Goal: Task Accomplishment & Management: Manage account settings

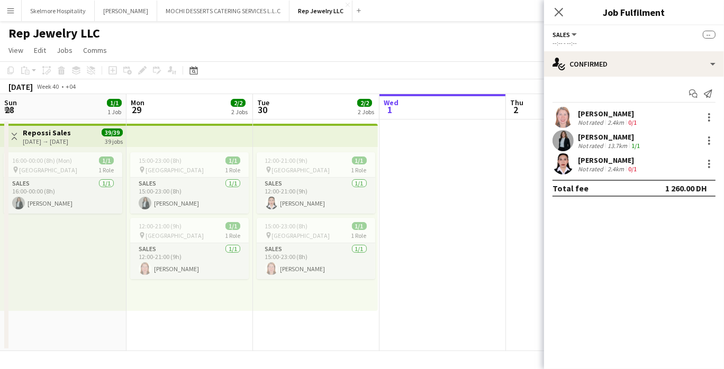
scroll to position [0, 252]
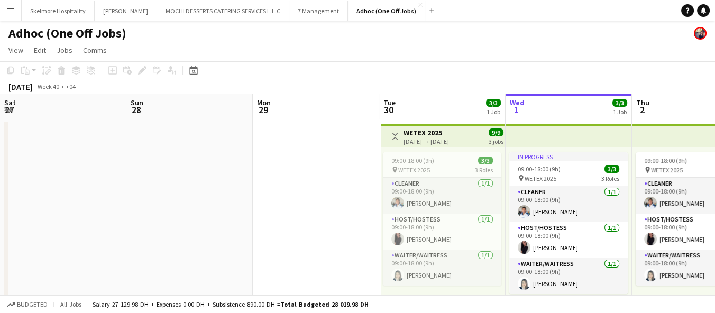
scroll to position [0, 389]
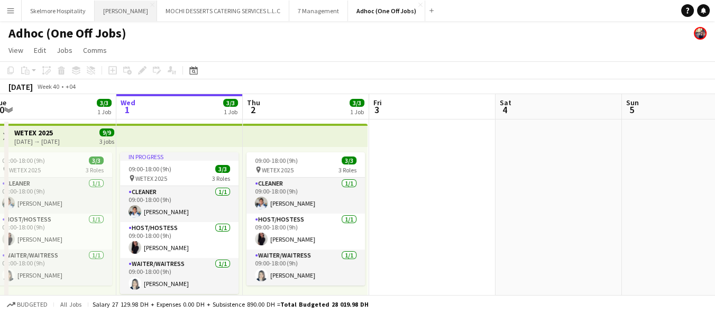
click at [101, 8] on button "[PERSON_NAME]" at bounding box center [126, 11] width 62 height 21
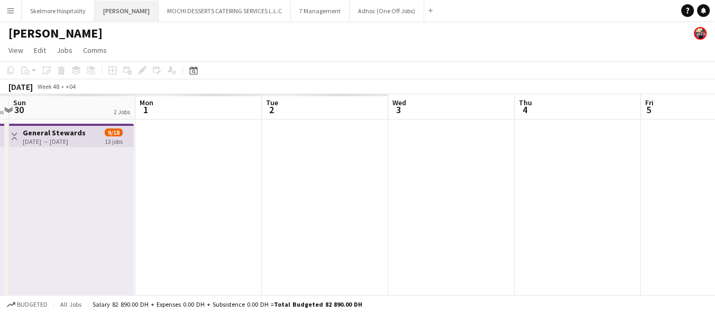
scroll to position [0, 402]
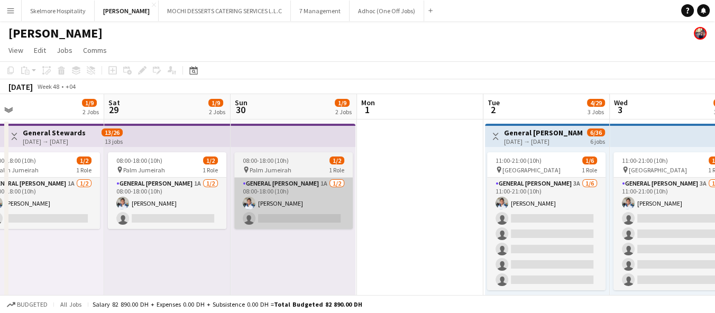
click at [315, 207] on app-card-role "General [PERSON_NAME] 1A [DATE] 08:00-18:00 (10h) [PERSON_NAME] single-neutral-…" at bounding box center [293, 203] width 119 height 51
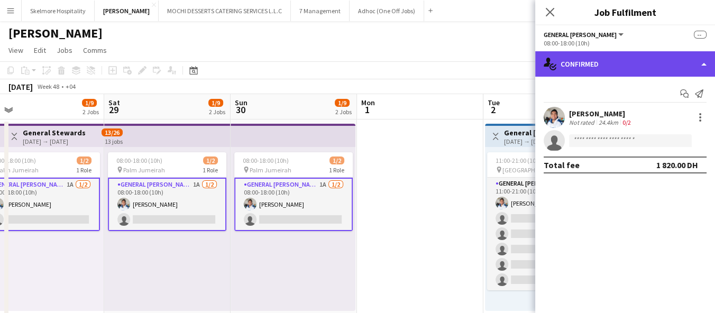
click at [602, 64] on div "single-neutral-actions-check-2 Confirmed" at bounding box center [625, 63] width 180 height 25
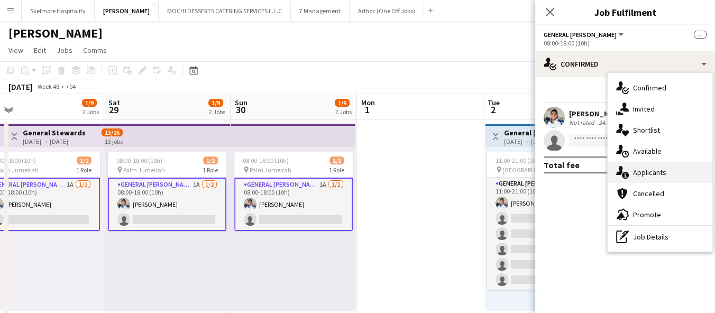
click at [665, 168] on span "Applicants" at bounding box center [649, 173] width 33 height 10
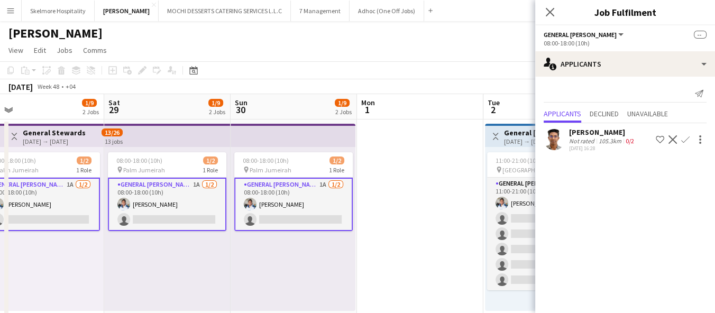
click at [611, 145] on div "[DATE] 16:28" at bounding box center [602, 148] width 67 height 7
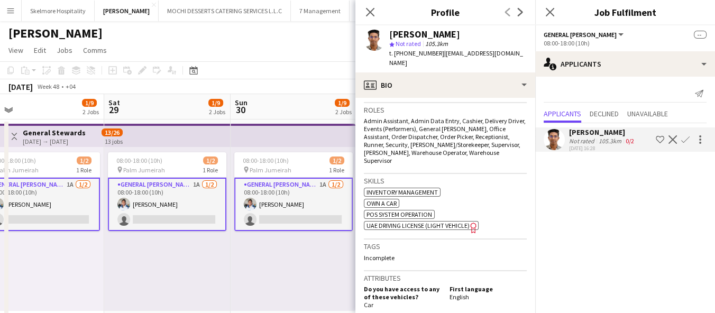
scroll to position [403, 0]
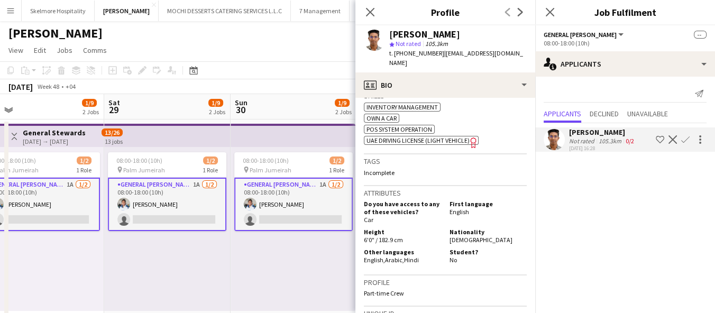
click at [301, 271] on div "08:00-18:00 (10h) 1/2 pin Palm Jumeirah 1 Role General [PERSON_NAME] 1A [DATE] …" at bounding box center [293, 229] width 125 height 164
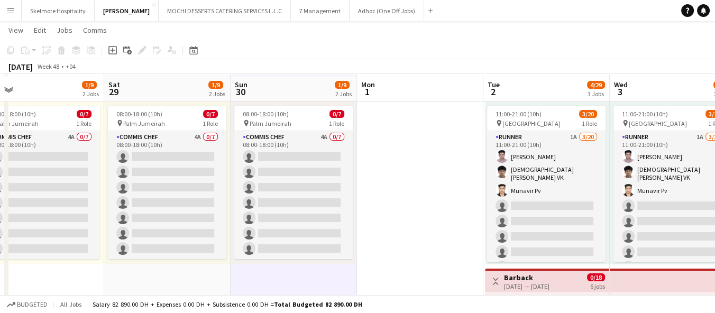
scroll to position [239, 0]
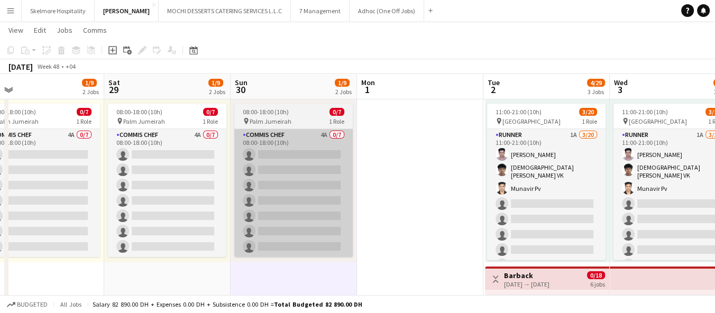
click at [324, 224] on app-card-role "Commis Chef 4A 0/7 08:00-18:00 (10h) single-neutral-actions single-neutral-acti…" at bounding box center [293, 193] width 119 height 128
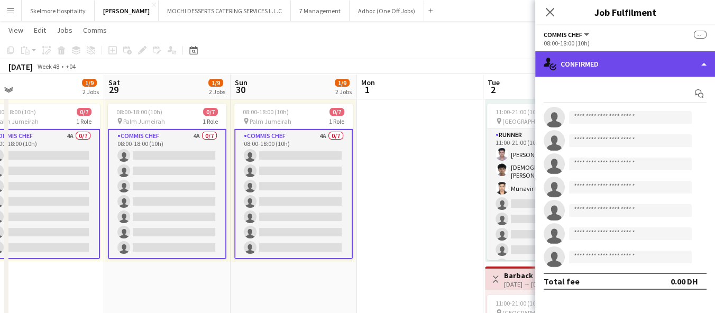
click at [632, 61] on div "single-neutral-actions-check-2 Confirmed" at bounding box center [625, 63] width 180 height 25
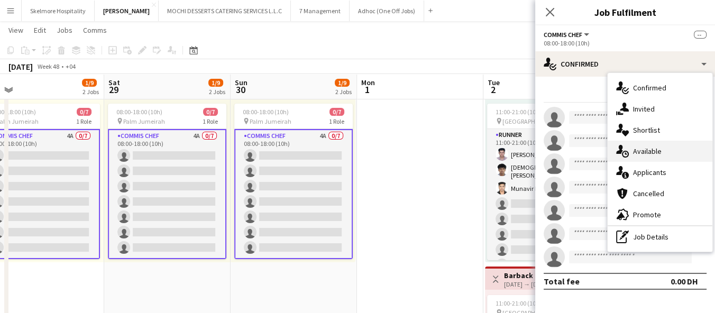
click at [671, 152] on div "single-neutral-actions-upload Available" at bounding box center [660, 151] width 105 height 21
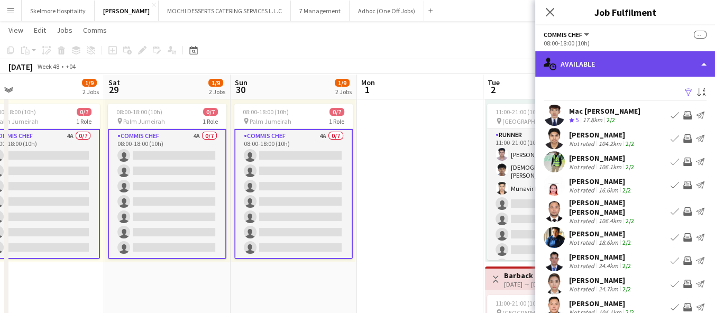
click at [618, 60] on div "single-neutral-actions-upload Available" at bounding box center [625, 63] width 180 height 25
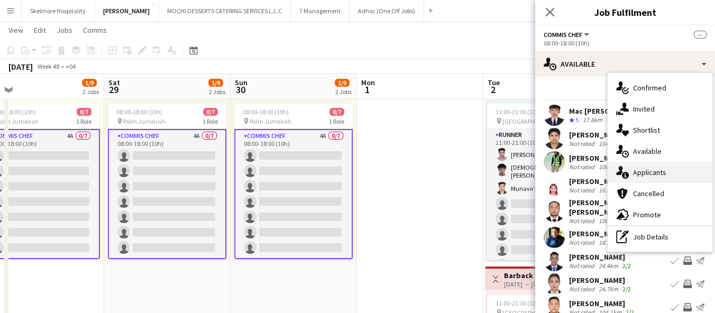
click at [659, 170] on span "Applicants" at bounding box center [649, 173] width 33 height 10
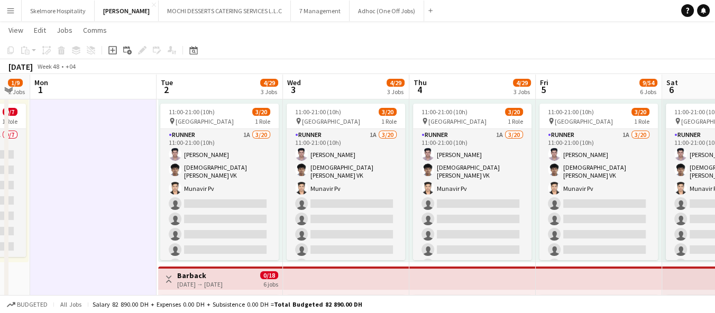
scroll to position [0, 351]
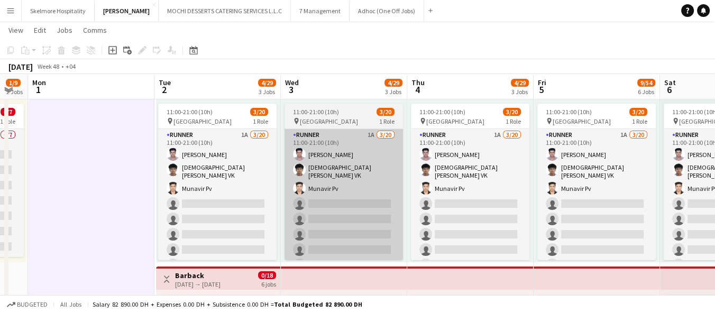
click at [352, 142] on app-card-role "Runner 1A [DATE] 11:00-21:00 (10h) Sultan Sultan [PERSON_NAME] VK Munavir Pv si…" at bounding box center [344, 294] width 119 height 331
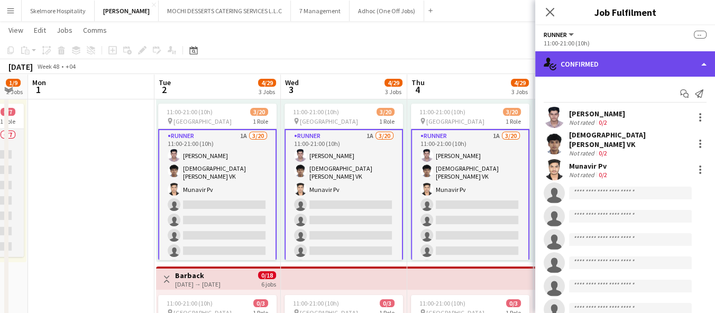
click at [626, 68] on div "single-neutral-actions-check-2 Confirmed" at bounding box center [625, 63] width 180 height 25
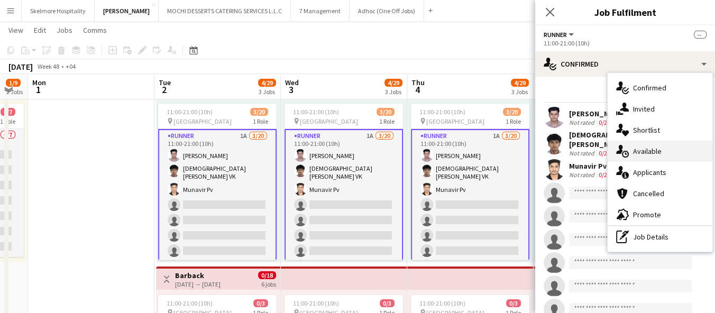
click at [659, 153] on span "Available" at bounding box center [647, 152] width 29 height 10
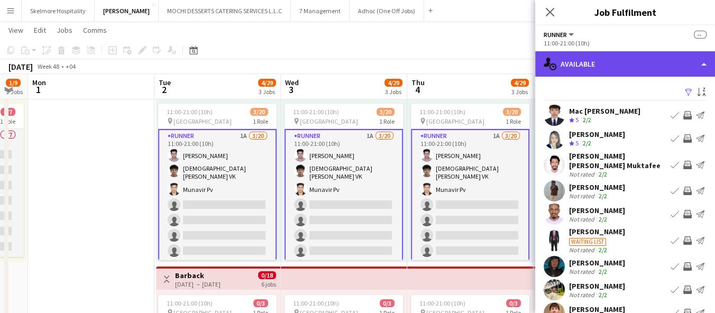
click at [651, 62] on div "single-neutral-actions-upload Available" at bounding box center [625, 63] width 180 height 25
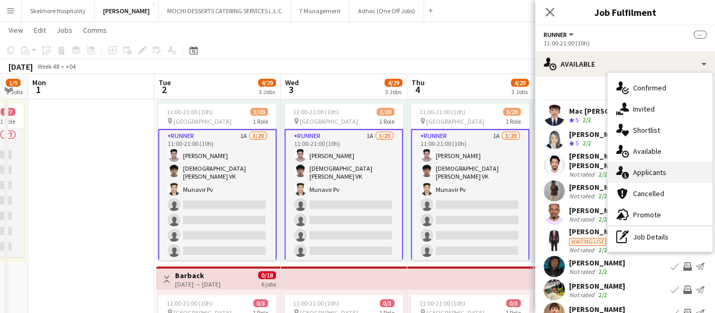
click at [657, 174] on span "Applicants" at bounding box center [649, 173] width 33 height 10
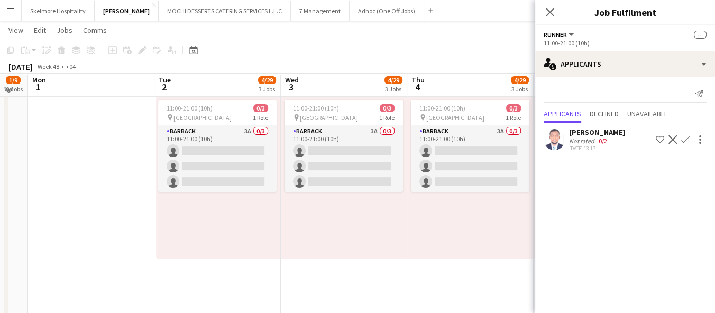
scroll to position [432, 0]
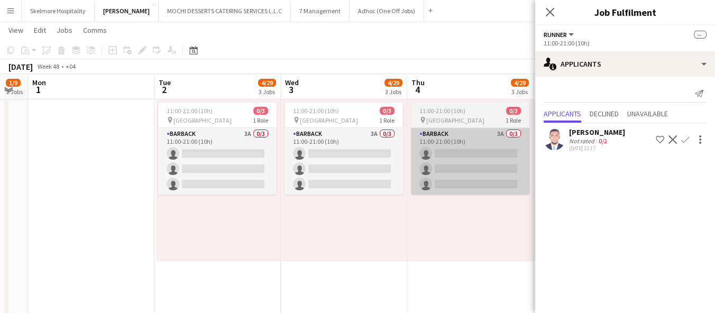
click at [483, 159] on app-card-role "Barback 3A 0/3 11:00-21:00 (10h) single-neutral-actions single-neutral-actions …" at bounding box center [470, 161] width 119 height 67
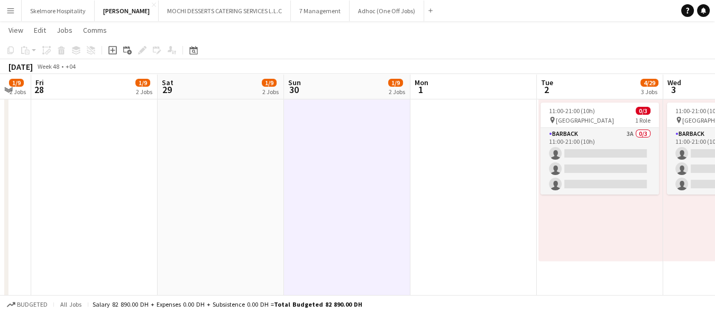
drag, startPoint x: 326, startPoint y: 250, endPoint x: 708, endPoint y: 202, distance: 385.5
click at [708, 202] on app-calendar-viewport "Wed 26 1/9 2 Jobs Thu 27 1/9 2 Jobs Fri 28 1/9 2 Jobs Sat 29 1/9 2 Jobs Sun 30 …" at bounding box center [357, 225] width 715 height 1231
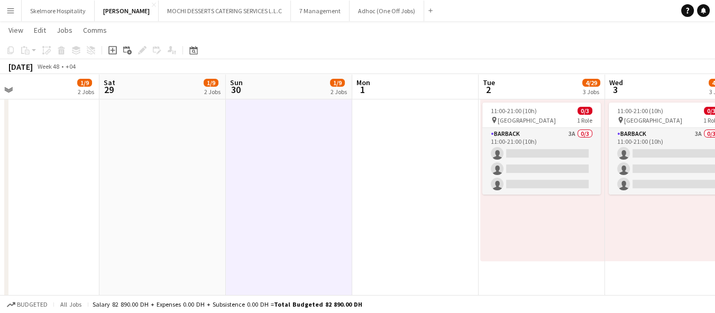
drag, startPoint x: 708, startPoint y: 202, endPoint x: 518, endPoint y: 181, distance: 191.6
click at [698, 188] on app-calendar-viewport "Wed 26 1/9 2 Jobs Thu 27 1/9 2 Jobs Fri 28 1/9 2 Jobs Sat 29 1/9 2 Jobs Sun 30 …" at bounding box center [357, 225] width 715 height 1231
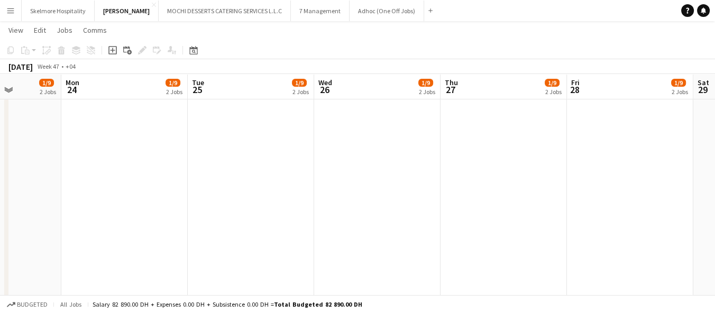
drag, startPoint x: 162, startPoint y: 192, endPoint x: 723, endPoint y: 153, distance: 562.1
click at [715, 153] on html "Menu Boards Boards Boards All jobs Status Workforce Workforce My Workforce Recr…" at bounding box center [357, 213] width 715 height 1290
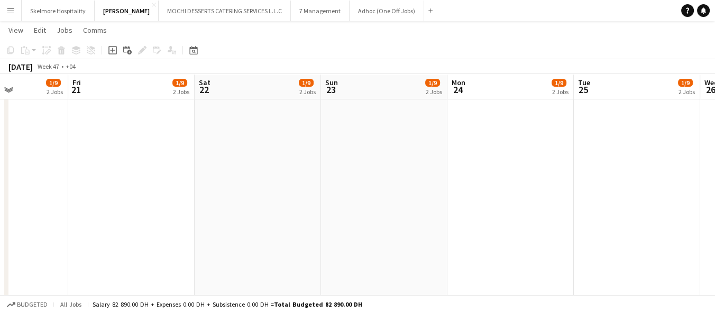
drag, startPoint x: 714, startPoint y: 176, endPoint x: 723, endPoint y: 174, distance: 9.2
click at [715, 174] on html "Menu Boards Boards Boards All jobs Status Workforce Workforce My Workforce Recr…" at bounding box center [357, 213] width 715 height 1290
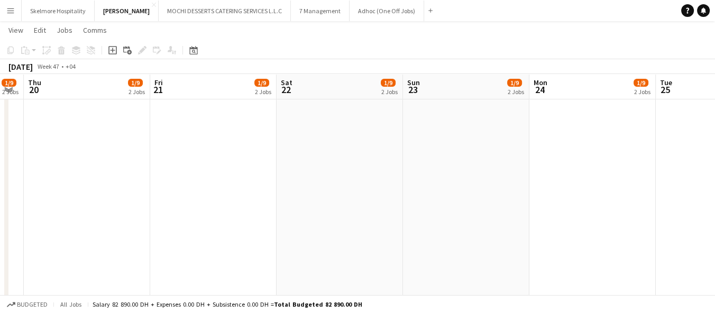
scroll to position [0, 270]
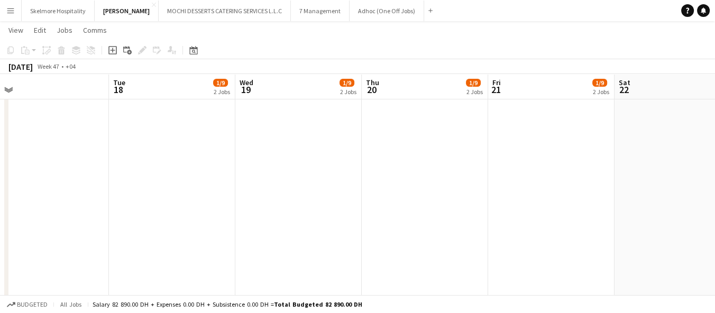
drag, startPoint x: 189, startPoint y: 203, endPoint x: 609, endPoint y: 173, distance: 421.1
click at [609, 173] on app-calendar-viewport "Sat 15 Sun 16 Mon 17 Tue 18 1/9 2 Jobs Wed 19 1/9 2 Jobs Thu 20 1/9 2 Jobs Fri …" at bounding box center [357, 225] width 715 height 1231
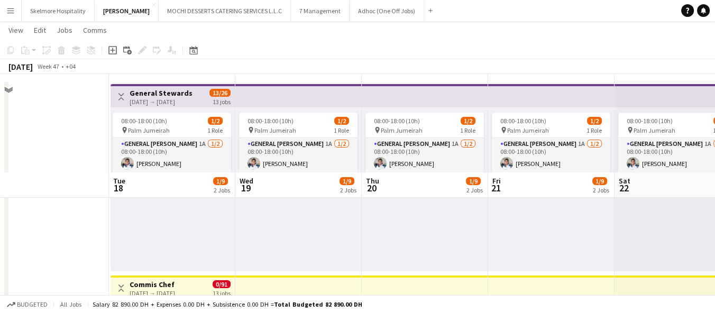
scroll to position [0, 0]
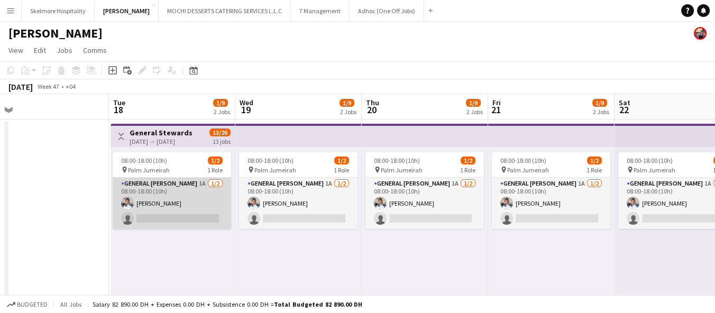
click at [213, 196] on app-card-role "General [PERSON_NAME] 1A [DATE] 08:00-18:00 (10h) [PERSON_NAME] single-neutral-…" at bounding box center [172, 203] width 119 height 51
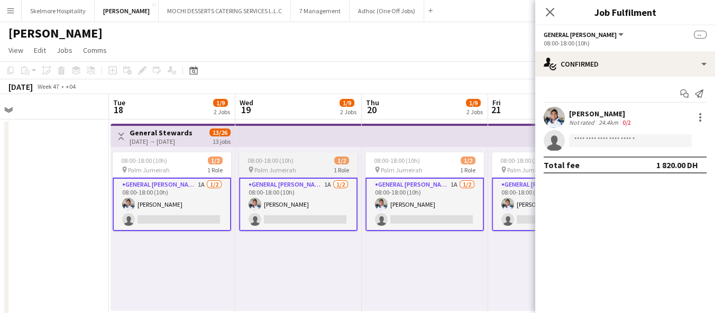
click at [313, 172] on div "pin Palm Jumeirah 1 Role" at bounding box center [298, 170] width 119 height 8
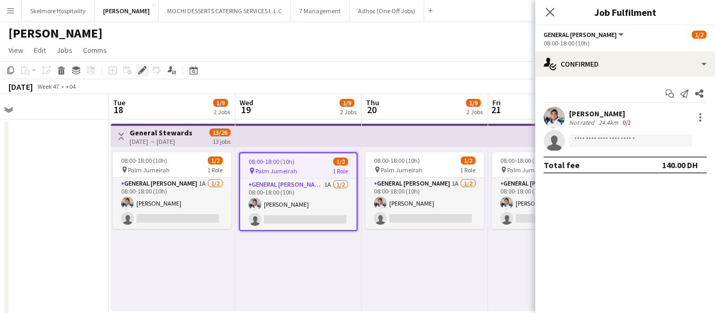
click at [146, 65] on div "Edit" at bounding box center [142, 70] width 13 height 13
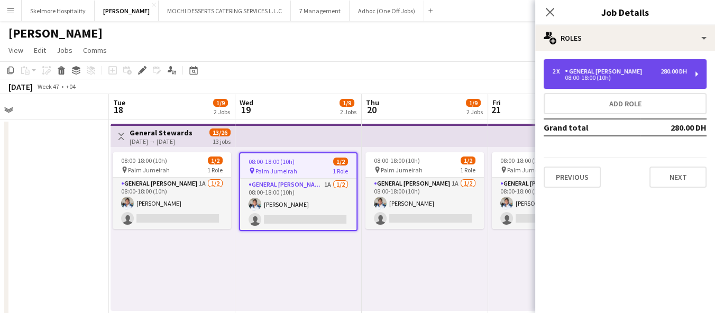
click at [599, 69] on div "General [PERSON_NAME]" at bounding box center [605, 71] width 81 height 7
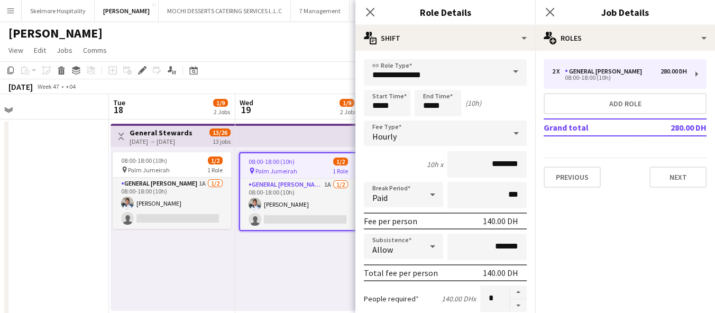
click at [268, 249] on div "08:00-18:00 (10h) 1/2 pin Palm Jumeirah 1 Role General [PERSON_NAME] 1A [DATE] …" at bounding box center [298, 229] width 126 height 164
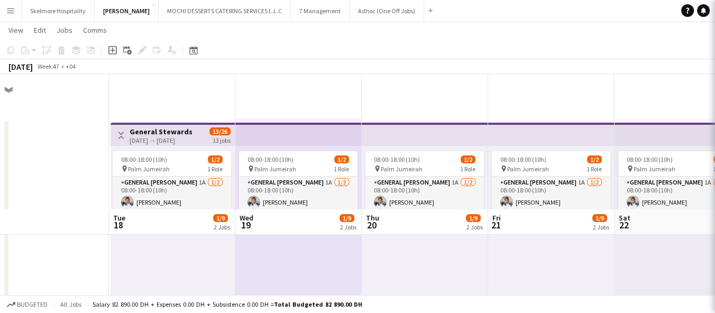
scroll to position [235, 0]
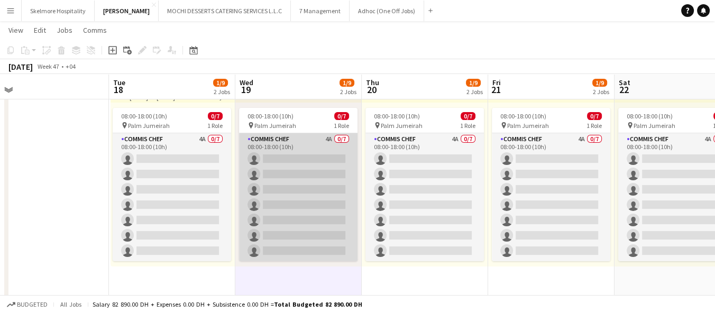
click at [281, 138] on app-card-role "Commis Chef 4A 0/7 08:00-18:00 (10h) single-neutral-actions single-neutral-acti…" at bounding box center [298, 197] width 119 height 128
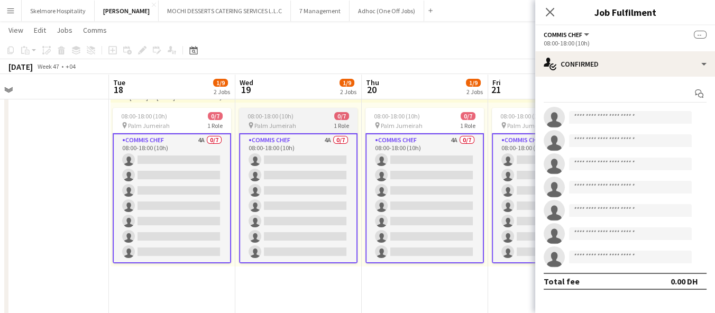
click at [318, 119] on div "08:00-18:00 (10h) 0/7" at bounding box center [298, 116] width 119 height 8
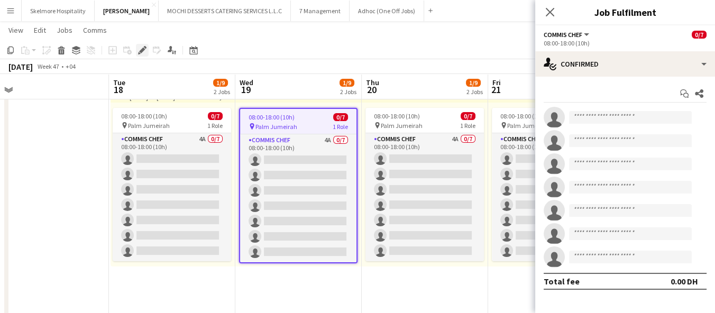
click at [146, 49] on div "Edit" at bounding box center [142, 50] width 13 height 13
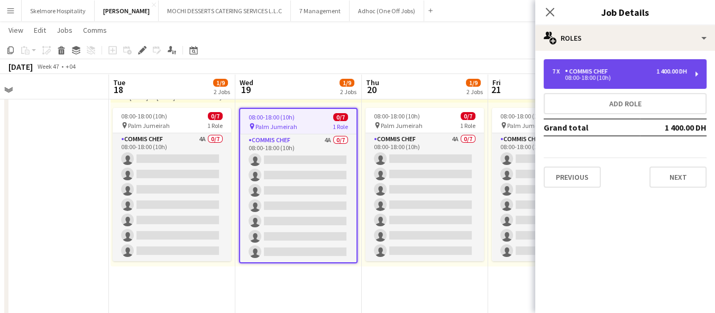
click at [589, 74] on div "Commis Chef" at bounding box center [588, 71] width 47 height 7
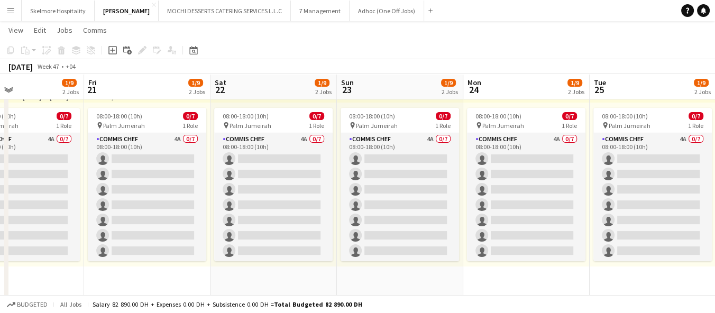
scroll to position [0, 422]
drag, startPoint x: 691, startPoint y: 249, endPoint x: 289, endPoint y: 263, distance: 402.3
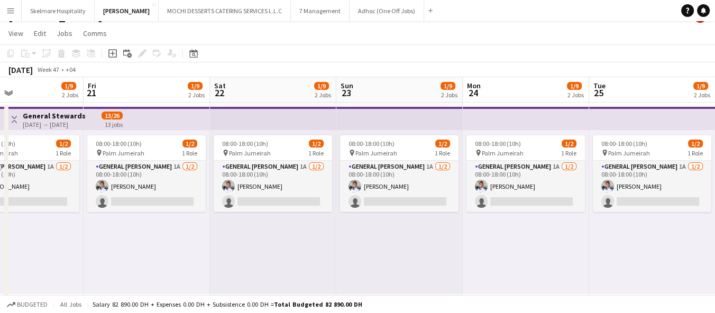
scroll to position [0, 0]
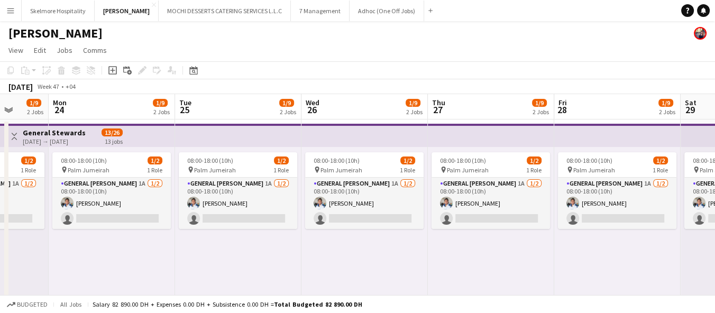
drag, startPoint x: 686, startPoint y: 208, endPoint x: 272, endPoint y: 226, distance: 414.6
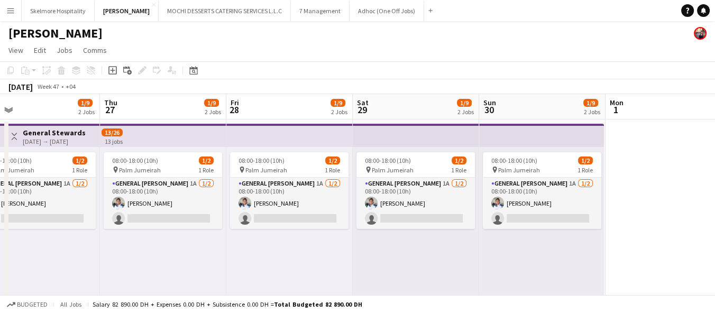
drag, startPoint x: 547, startPoint y: 242, endPoint x: 238, endPoint y: 237, distance: 309.0
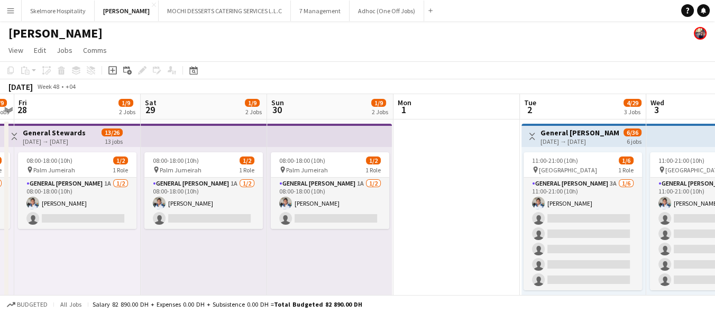
scroll to position [0, 430]
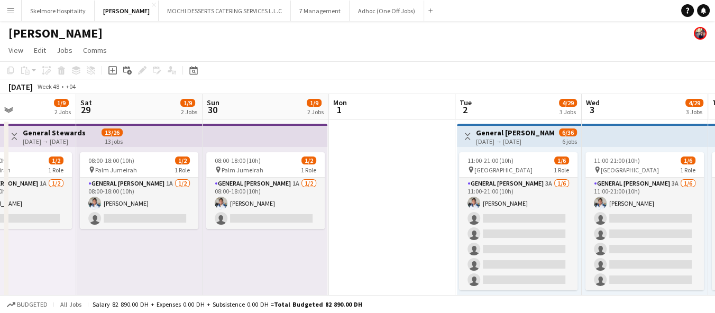
drag, startPoint x: 538, startPoint y: 237, endPoint x: 262, endPoint y: 238, distance: 276.2
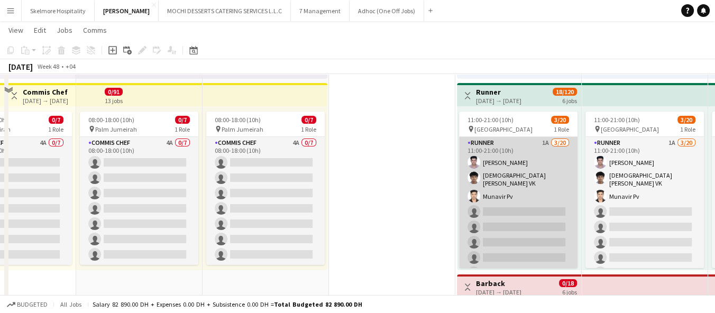
scroll to position [176, 0]
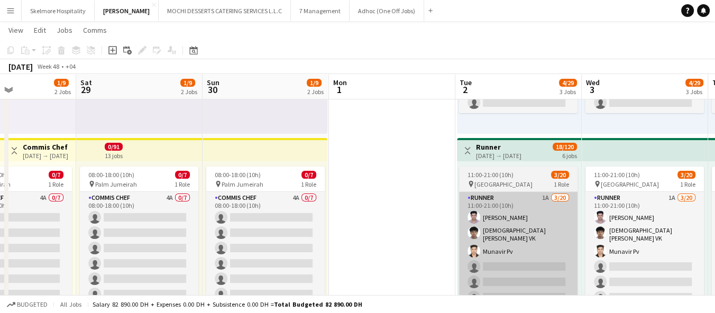
click at [494, 177] on span "11:00-21:00 (10h)" at bounding box center [491, 175] width 46 height 8
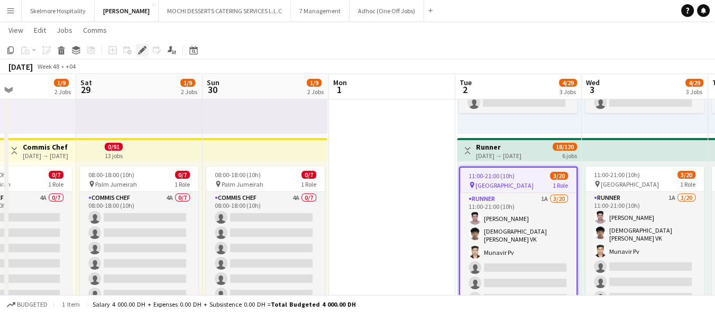
click at [139, 48] on icon "Edit" at bounding box center [142, 50] width 8 height 8
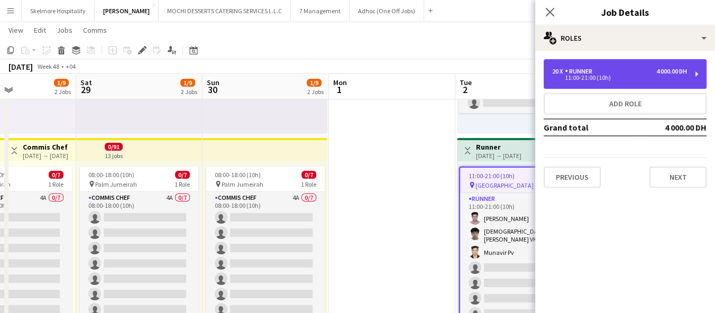
click at [616, 71] on div "20 x Runner 4 000.00 DH" at bounding box center [619, 71] width 135 height 7
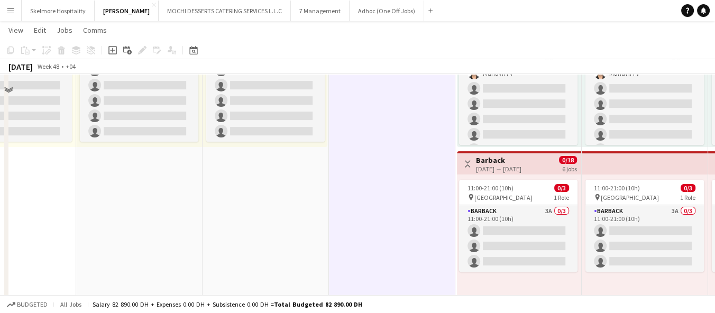
scroll to position [411, 0]
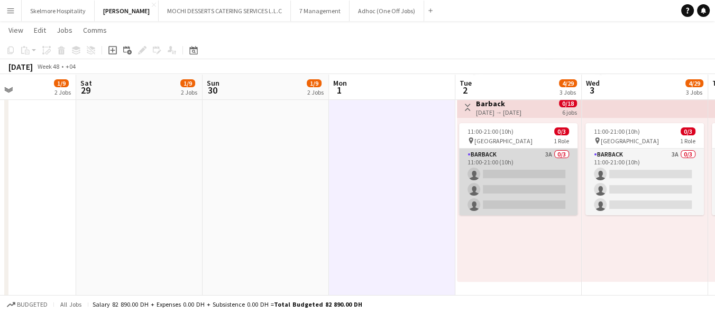
click at [567, 159] on app-card-role "Barback 3A 0/3 11:00-21:00 (10h) single-neutral-actions single-neutral-actions …" at bounding box center [518, 182] width 119 height 67
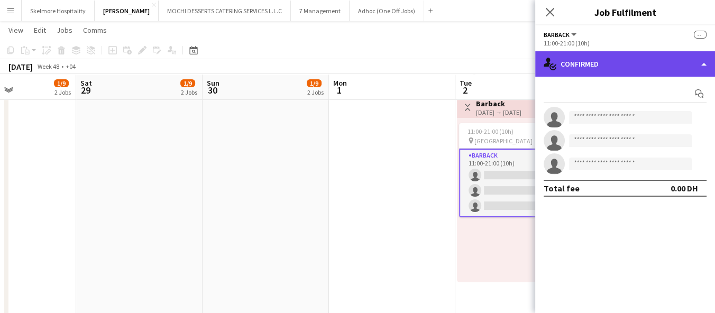
click at [604, 66] on div "single-neutral-actions-check-2 Confirmed" at bounding box center [625, 63] width 180 height 25
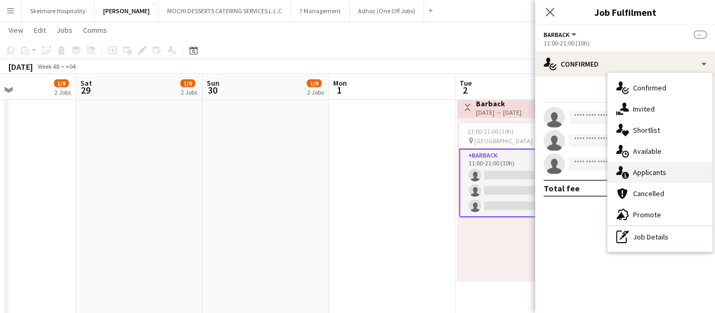
click at [640, 171] on span "Applicants" at bounding box center [649, 173] width 33 height 10
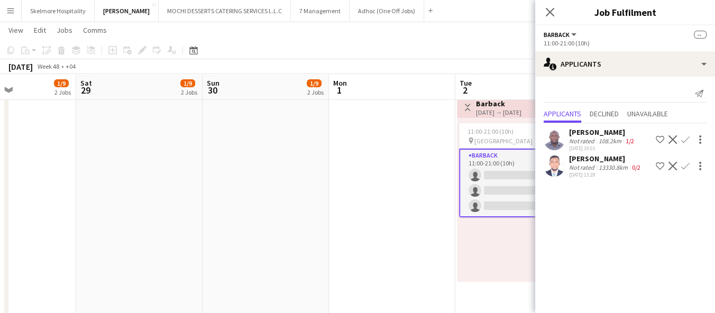
click at [412, 216] on app-date-cell at bounding box center [392, 283] width 126 height 1153
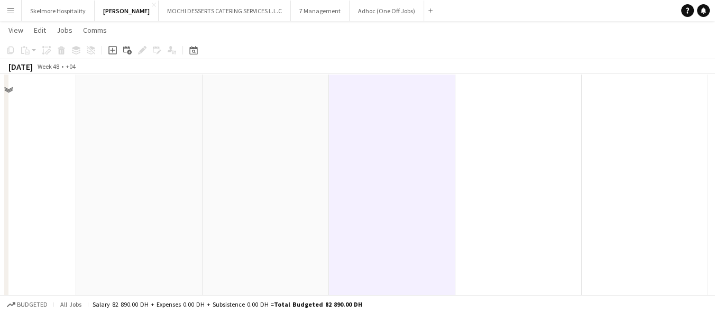
scroll to position [705, 0]
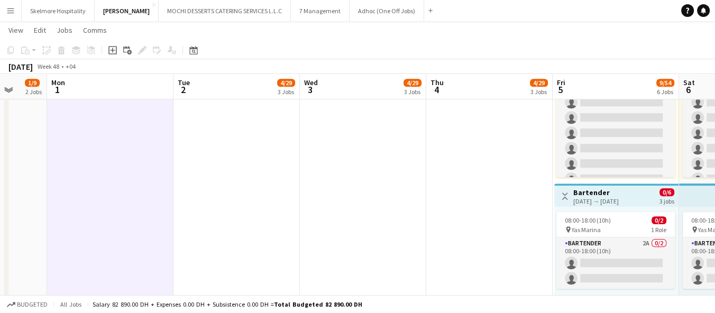
drag, startPoint x: 534, startPoint y: 225, endPoint x: 252, endPoint y: 237, distance: 282.2
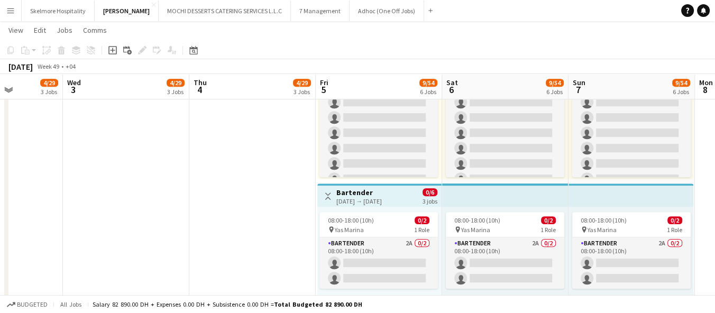
scroll to position [0, 443]
drag, startPoint x: 548, startPoint y: 224, endPoint x: 310, endPoint y: 223, distance: 237.5
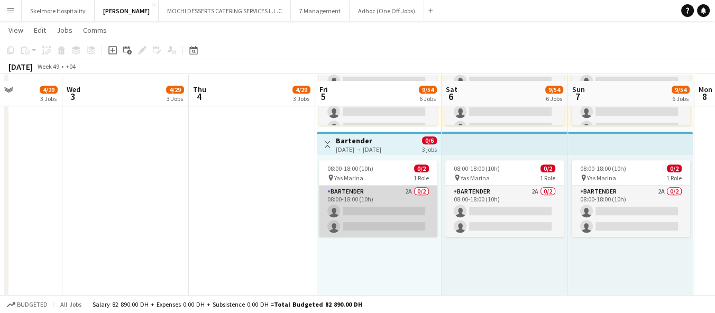
scroll to position [764, 0]
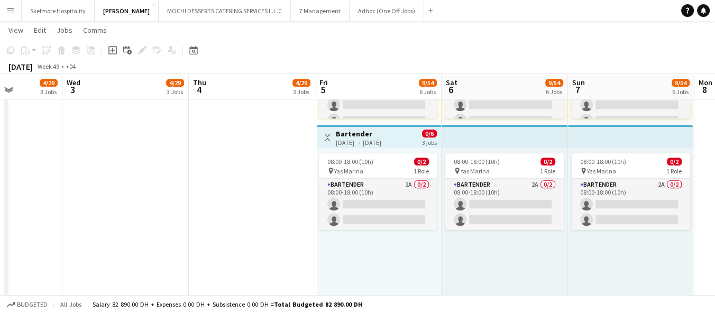
click at [376, 152] on div "08:00-18:00 (10h) 0/2 pin Yas Marina 1 Role Bartender 2A 0/2 08:00-18:00 (10h) …" at bounding box center [379, 230] width 124 height 164
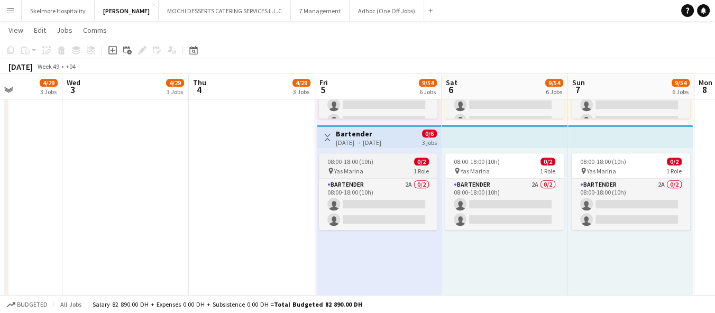
click at [379, 167] on div "pin Yas Marina 1 Role" at bounding box center [378, 171] width 119 height 8
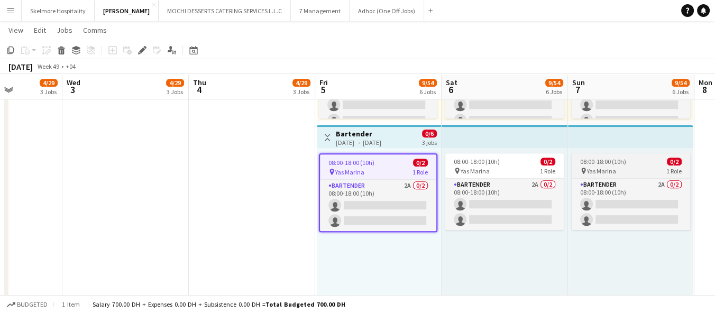
click at [586, 160] on span "08:00-18:00 (10h)" at bounding box center [603, 162] width 46 height 8
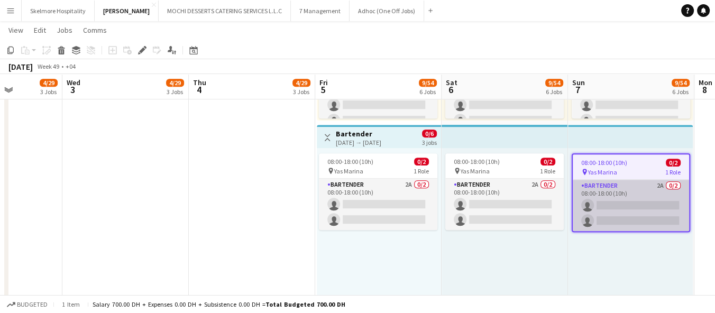
click at [588, 206] on app-card-role "Bartender 2A 0/2 08:00-18:00 (10h) single-neutral-actions single-neutral-actions" at bounding box center [631, 205] width 116 height 51
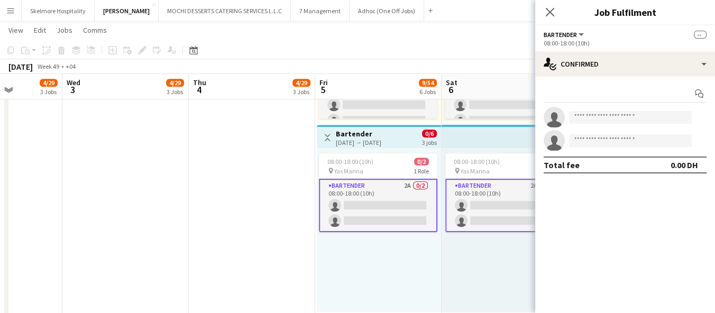
click at [623, 43] on div "08:00-18:00 (10h)" at bounding box center [625, 43] width 163 height 8
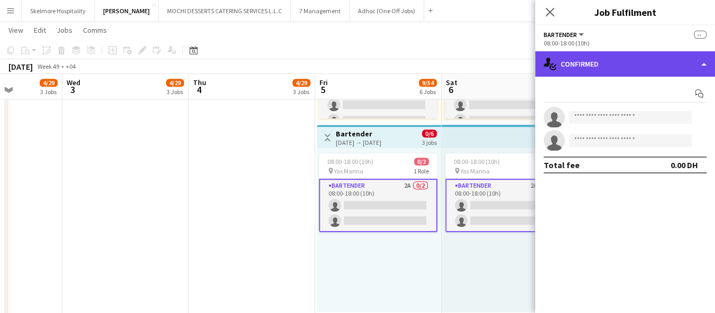
click at [625, 64] on div "single-neutral-actions-check-2 Confirmed" at bounding box center [625, 63] width 180 height 25
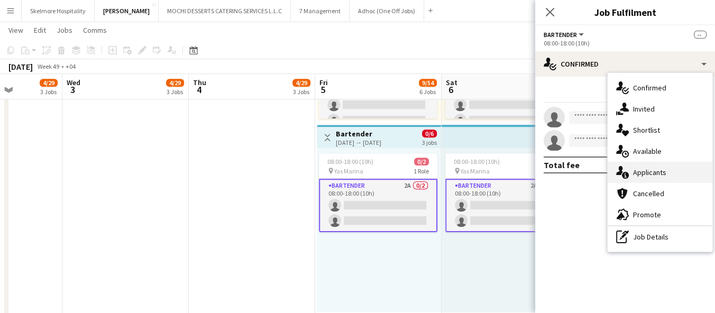
click at [627, 174] on icon at bounding box center [625, 175] width 7 height 7
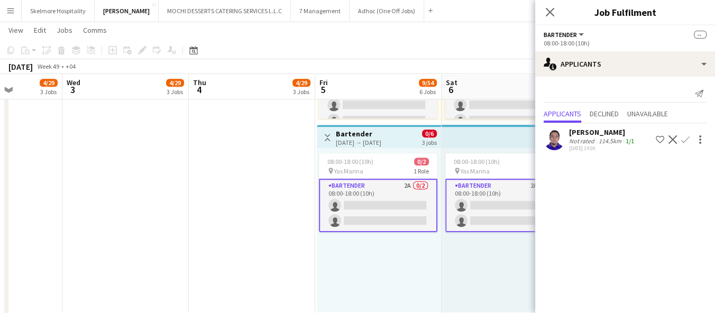
click at [686, 138] on app-icon "Confirm" at bounding box center [685, 139] width 8 height 8
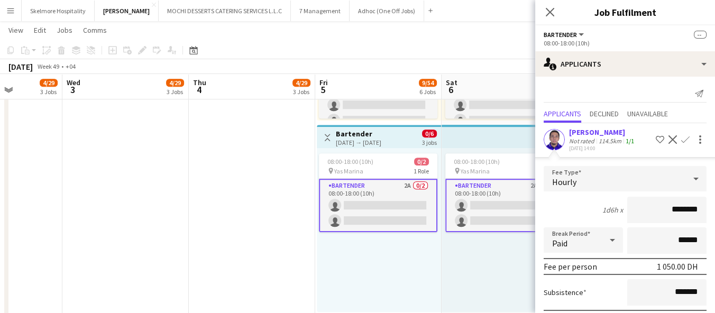
scroll to position [65, 0]
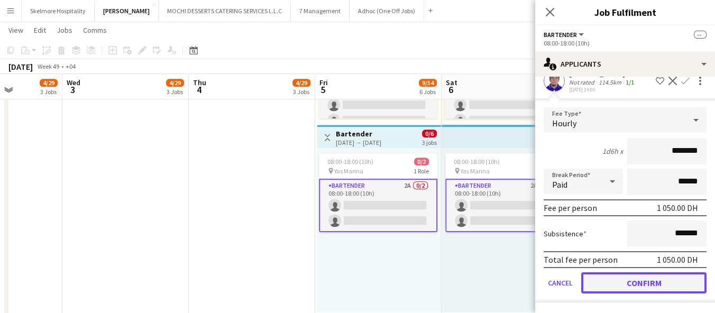
click at [656, 288] on button "Confirm" at bounding box center [643, 282] width 125 height 21
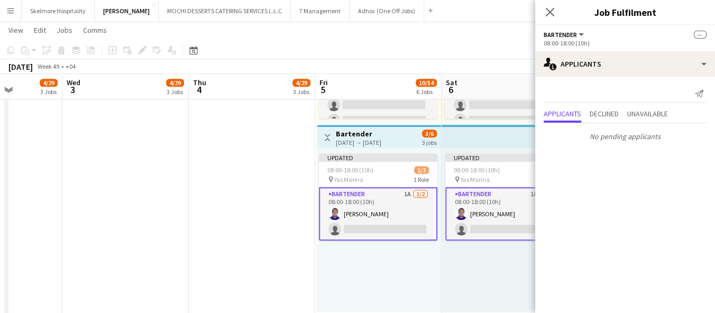
scroll to position [0, 0]
click at [386, 266] on div "Updated 08:00-18:00 (10h) 1/2 pin Yas Marina 1 Role Bartender 1A 1/2 08:00-18:0…" at bounding box center [379, 230] width 124 height 164
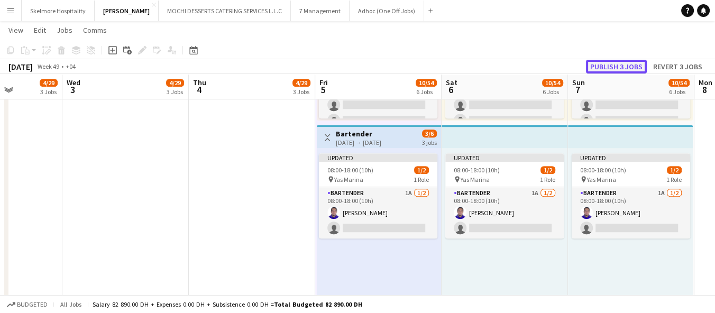
click at [619, 67] on button "Publish 3 jobs" at bounding box center [616, 67] width 61 height 14
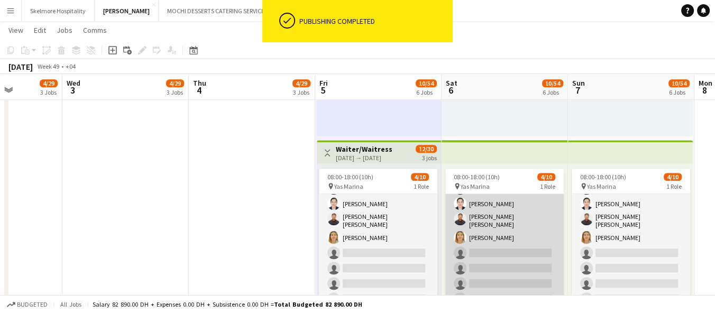
scroll to position [42, 0]
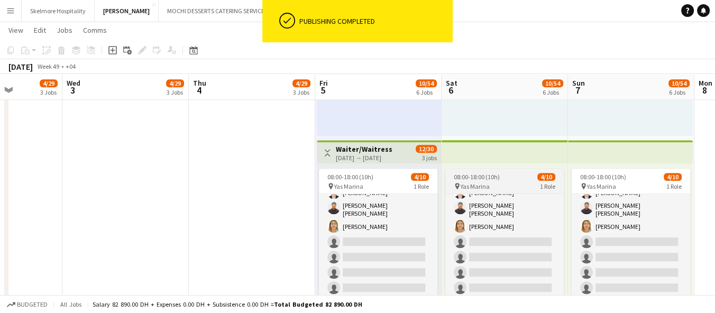
click at [508, 182] on div "pin Yas Marina 1 Role" at bounding box center [504, 186] width 119 height 8
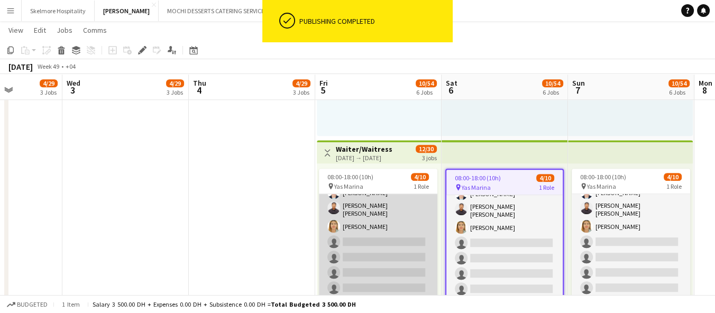
click at [372, 231] on app-card-role "Waiter/Waitress 6A 4/10 08:00-18:00 (10h) Claribelle Ramos Jinkee Estandian Hez…" at bounding box center [378, 240] width 119 height 177
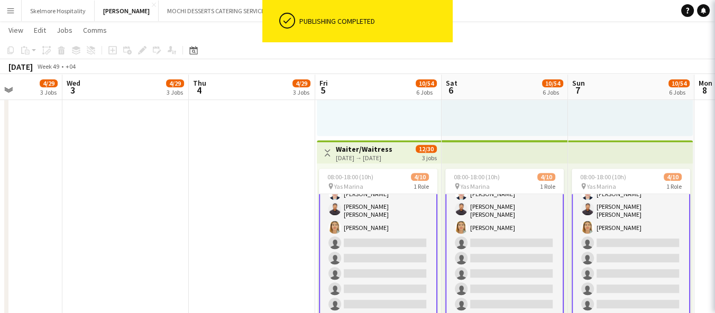
scroll to position [43, 0]
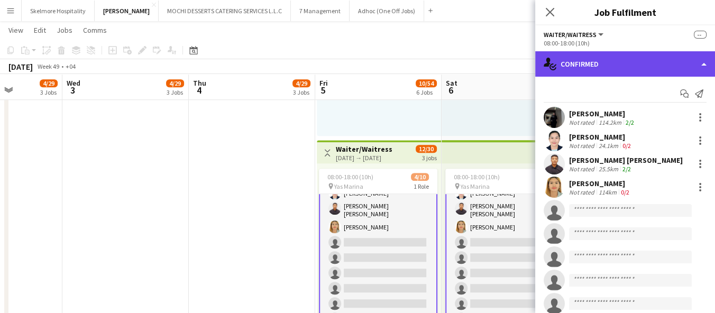
click at [593, 68] on div "single-neutral-actions-check-2 Confirmed" at bounding box center [625, 63] width 180 height 25
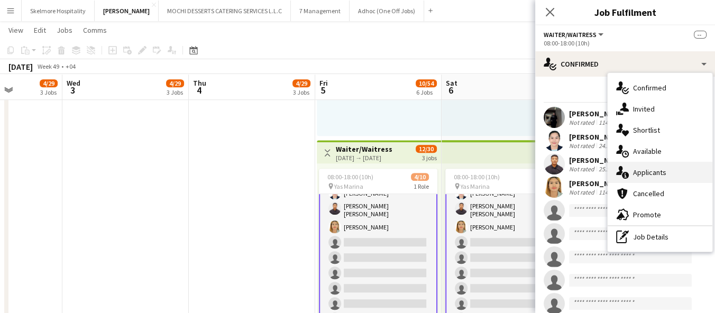
click at [639, 174] on span "Applicants" at bounding box center [649, 173] width 33 height 10
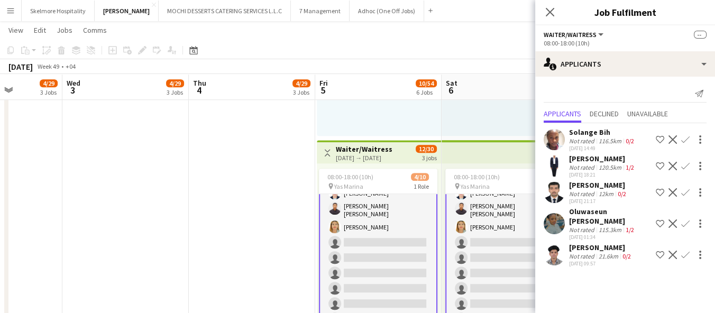
click at [618, 252] on div "21.6km" at bounding box center [609, 256] width 24 height 8
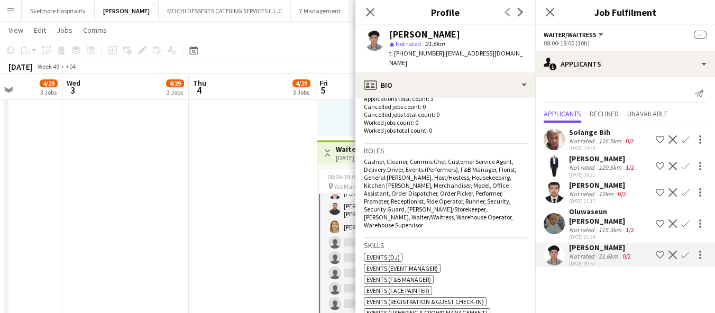
scroll to position [411, 0]
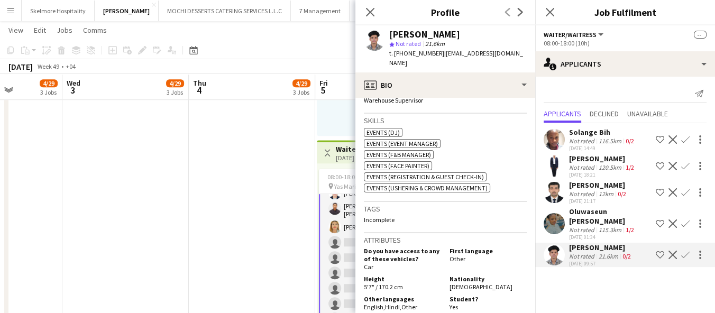
click at [685, 251] on app-icon "Confirm" at bounding box center [685, 255] width 8 height 8
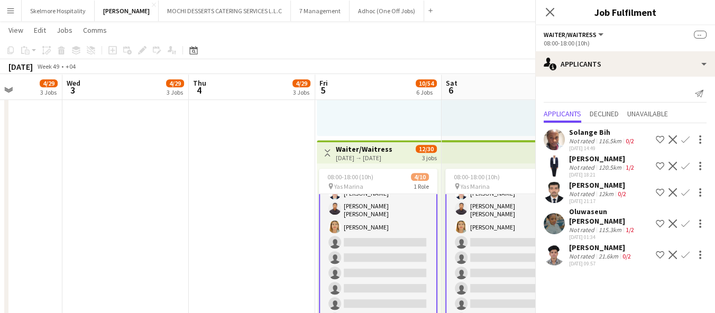
scroll to position [0, 0]
click at [685, 251] on app-icon "Confirm" at bounding box center [685, 255] width 8 height 8
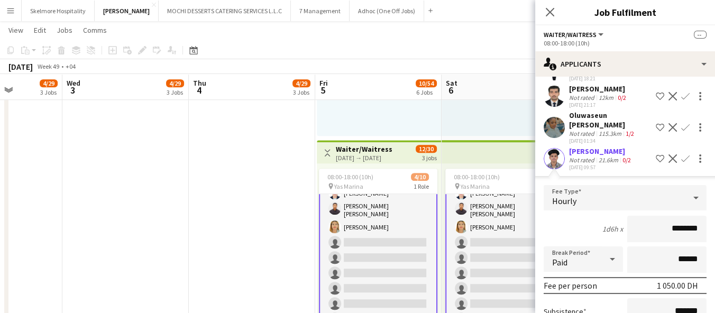
scroll to position [171, 0]
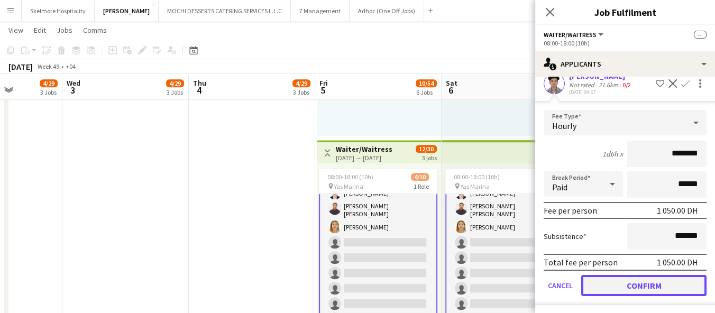
click at [661, 278] on button "Confirm" at bounding box center [643, 285] width 125 height 21
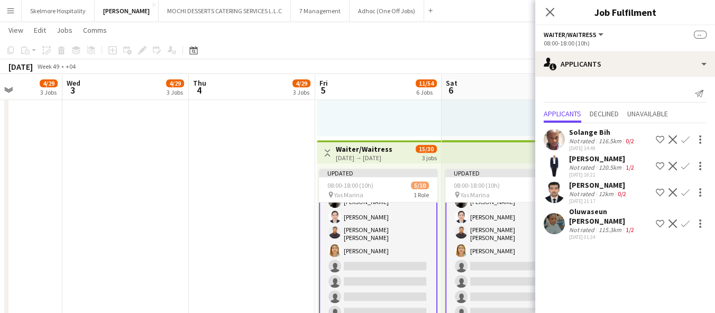
scroll to position [0, 0]
click at [582, 190] on div "Not rated" at bounding box center [583, 194] width 28 height 8
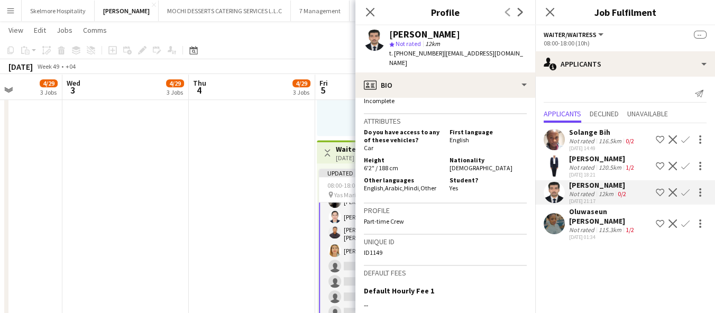
scroll to position [604, 0]
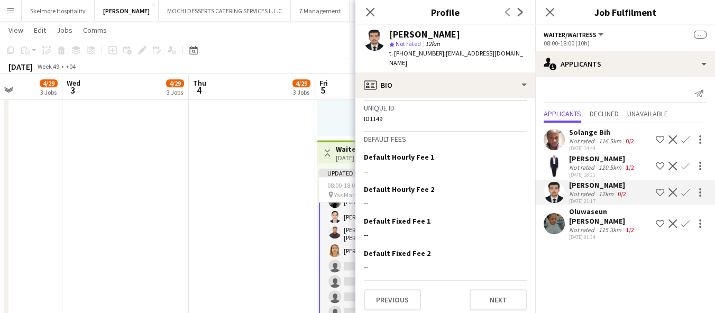
click at [687, 195] on app-icon "Confirm" at bounding box center [685, 192] width 8 height 8
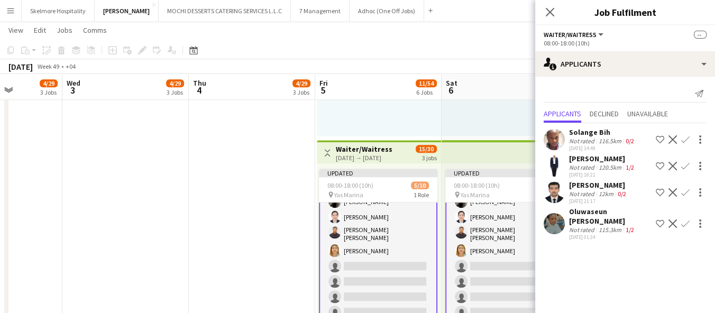
click at [687, 189] on app-icon "Confirm" at bounding box center [685, 192] width 8 height 8
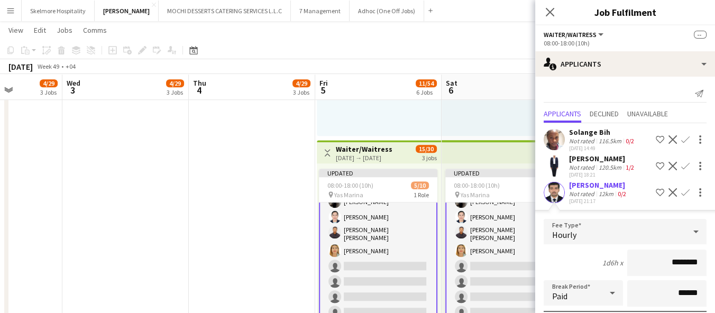
scroll to position [145, 0]
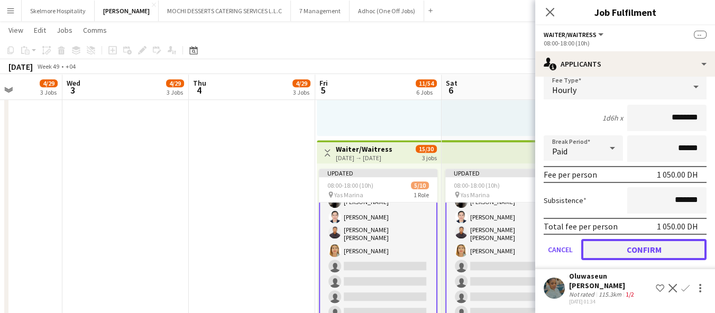
click at [653, 259] on button "Confirm" at bounding box center [643, 249] width 125 height 21
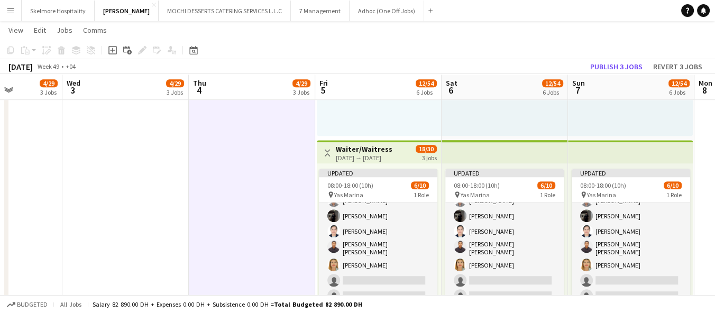
scroll to position [42, 0]
click at [632, 63] on button "Publish 3 jobs" at bounding box center [616, 67] width 61 height 14
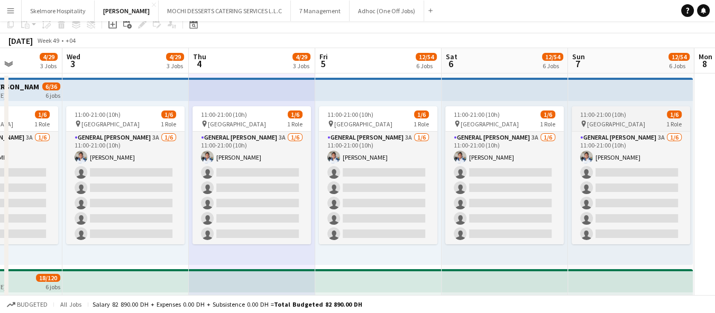
scroll to position [0, 0]
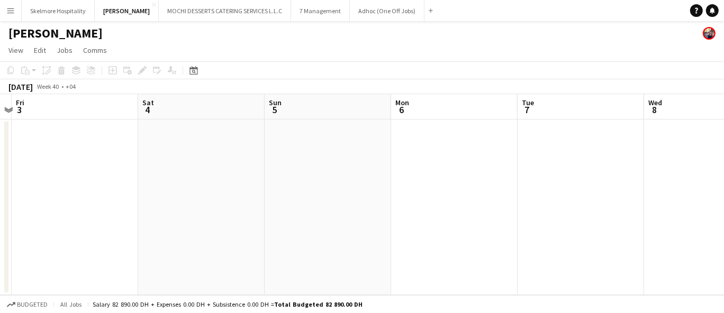
drag, startPoint x: 680, startPoint y: 245, endPoint x: 304, endPoint y: 232, distance: 376.4
click at [304, 232] on app-calendar-viewport "Tue 30 Wed 1 Thu 2 Fri 3 Sat 4 Sun 5 Mon 6 Tue 7 Wed 8 Thu 9 Fri 10" at bounding box center [362, 194] width 724 height 201
drag, startPoint x: 524, startPoint y: 230, endPoint x: 125, endPoint y: 235, distance: 398.4
click at [125, 235] on app-calendar-viewport "Fri 3 Sat 4 Sun 5 Mon 6 Tue 7 Wed 8 Thu 9 Fri 10 Sat 11 Sun 12 Mon 13" at bounding box center [362, 194] width 724 height 201
drag, startPoint x: 463, startPoint y: 222, endPoint x: 112, endPoint y: 231, distance: 351.4
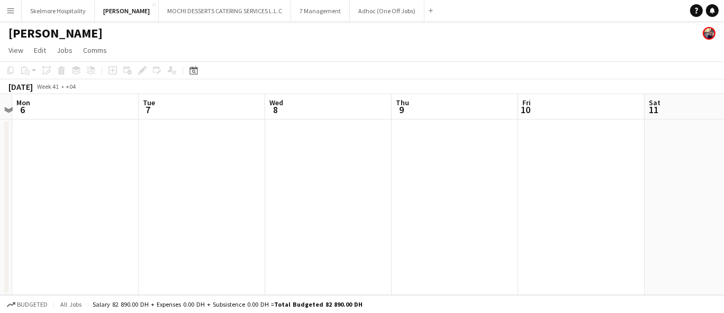
click at [112, 231] on app-calendar-viewport "Fri 3 Sat 4 Sun 5 Mon 6 Tue 7 Wed 8 Thu 9 Fri 10 Sat 11 Sun 12 Mon 13" at bounding box center [362, 194] width 724 height 201
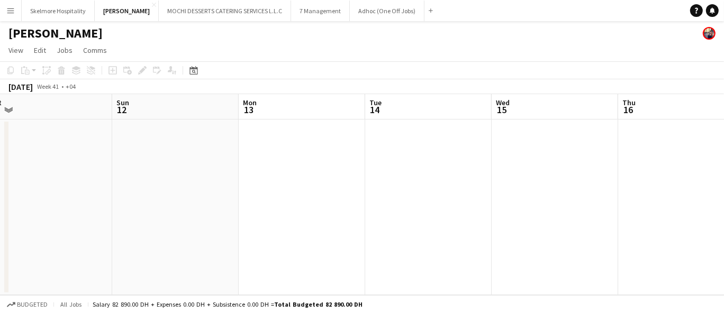
drag, startPoint x: 441, startPoint y: 222, endPoint x: 165, endPoint y: 222, distance: 276.2
click at [162, 223] on app-calendar-viewport "Wed 8 Thu 9 Fri 10 Sat 11 Sun 12 Mon 13 Tue 14 Wed 15 Thu 16 Fri 17 Sat 18" at bounding box center [362, 194] width 724 height 201
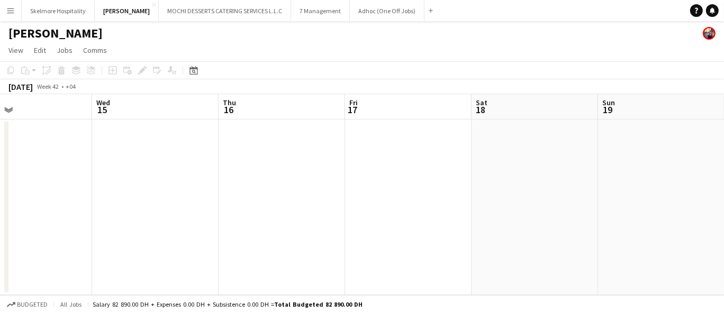
drag, startPoint x: 510, startPoint y: 212, endPoint x: 101, endPoint y: 224, distance: 409.6
click at [101, 224] on app-calendar-viewport "Sat 11 Sun 12 Mon 13 Tue 14 Wed 15 Thu 16 Fri 17 Sat 18 Sun 19 Mon 20 Tue 21" at bounding box center [362, 194] width 724 height 201
drag, startPoint x: 502, startPoint y: 218, endPoint x: 129, endPoint y: 221, distance: 373.5
click at [120, 223] on app-calendar-viewport "Tue 14 Wed 15 Thu 16 Fri 17 Sat 18 Sun 19 Mon 20 Tue 21 Wed 22 Thu 23 Fri 24" at bounding box center [362, 194] width 724 height 201
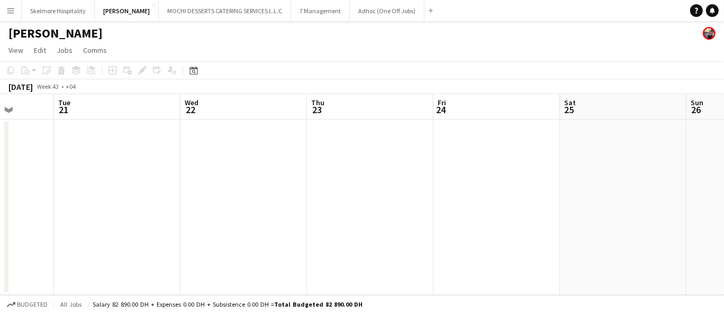
drag, startPoint x: 550, startPoint y: 217, endPoint x: 146, endPoint y: 211, distance: 404.2
click at [146, 211] on app-calendar-viewport "Sat 18 Sun 19 Mon 20 Tue 21 Wed 22 Thu 23 Fri 24 Sat 25 Sun 26 Mon 27 Tue 28" at bounding box center [362, 194] width 724 height 201
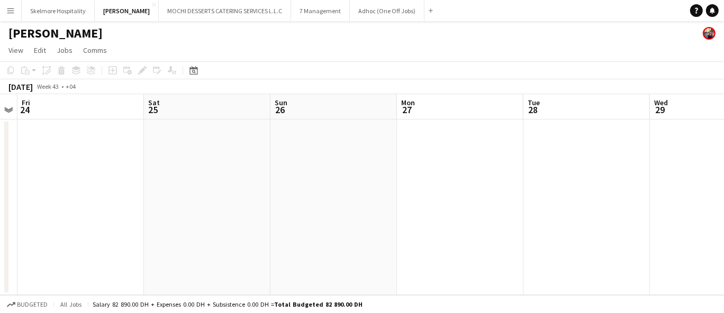
drag, startPoint x: 629, startPoint y: 199, endPoint x: 297, endPoint y: 193, distance: 332.3
click at [204, 195] on app-calendar-viewport "Tue 21 Wed 22 Thu 23 Fri 24 Sat 25 Sun 26 Mon 27 Tue 28 Wed 29 Thu 30 Fri 31" at bounding box center [362, 194] width 724 height 201
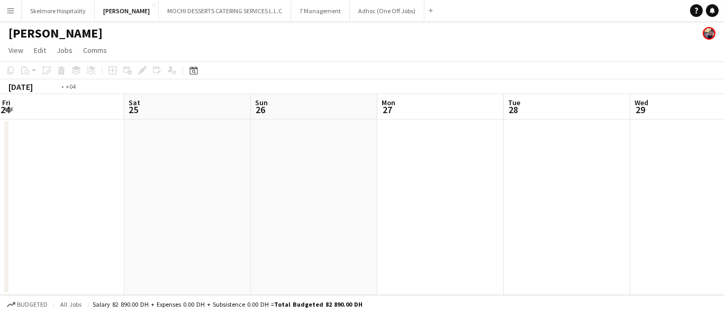
drag, startPoint x: 530, startPoint y: 191, endPoint x: 166, endPoint y: 202, distance: 364.1
click at [166, 202] on app-calendar-viewport "Tue 21 Wed 22 Thu 23 Fri 24 Sat 25 Sun 26 Mon 27 Tue 28 Wed 29 Thu 30 Fri 31" at bounding box center [362, 194] width 724 height 201
drag, startPoint x: 536, startPoint y: 192, endPoint x: 165, endPoint y: 194, distance: 371.4
click at [165, 194] on app-calendar-viewport "Mon 27 Tue 28 Wed 29 Thu 30 Fri 31 Sat 1 Sun 2 Mon 3 Tue 4 Wed 5 Thu 6" at bounding box center [362, 194] width 724 height 201
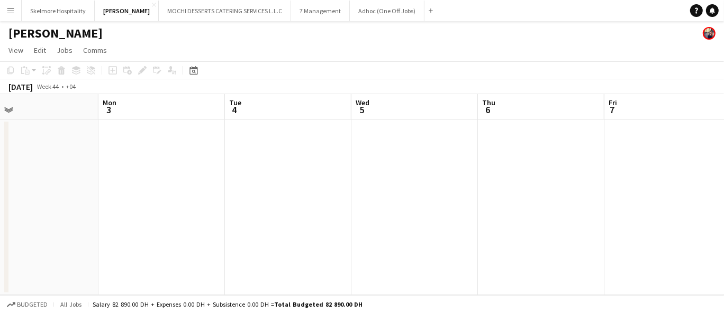
drag, startPoint x: 540, startPoint y: 194, endPoint x: 140, endPoint y: 201, distance: 400.0
click at [140, 201] on app-calendar-viewport "Thu 30 Fri 31 Sat 1 Sun 2 Mon 3 Tue 4 Wed 5 Thu 6 Fri 7 Sat 8 Sun 9" at bounding box center [362, 194] width 724 height 201
drag, startPoint x: 621, startPoint y: 199, endPoint x: 201, endPoint y: 212, distance: 420.2
click at [201, 212] on app-calendar-viewport "Sun 2 Mon 3 Tue 4 Wed 5 Thu 6 Fri 7 Sat 8 Sun 9 Mon 10 Tue 11 Wed 12" at bounding box center [362, 194] width 724 height 201
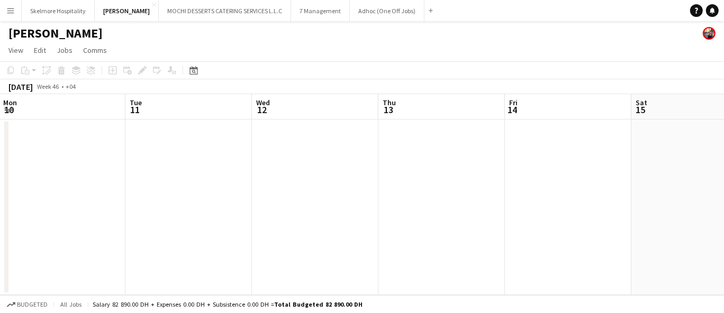
drag, startPoint x: 618, startPoint y: 204, endPoint x: 56, endPoint y: 241, distance: 563.0
click at [56, 241] on app-calendar-viewport "Fri 7 Sat 8 Sun 9 Mon 10 Tue 11 Wed 12 Thu 13 Fri 14 Sat 15 Sun 16 Mon 17" at bounding box center [362, 194] width 724 height 201
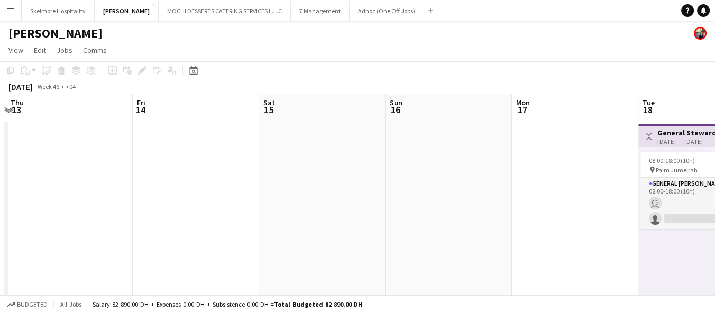
drag, startPoint x: 723, startPoint y: 201, endPoint x: 224, endPoint y: 218, distance: 498.7
click at [224, 218] on app-calendar-viewport "Mon 10 Tue 11 Wed 12 Thu 13 Fri 14 Sat 15 Sun 16 Mon 17 Tue 18 1/9 2 Jobs Wed 1…" at bounding box center [357, 300] width 715 height 413
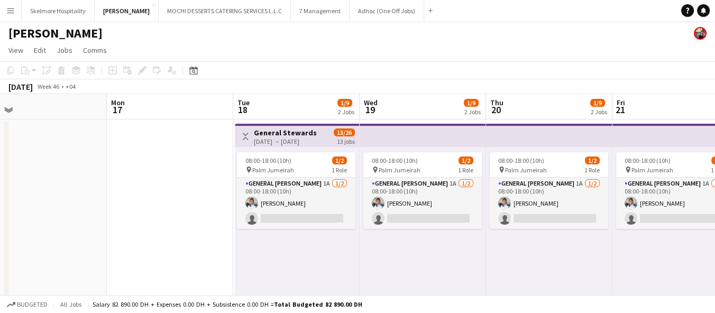
scroll to position [0, 414]
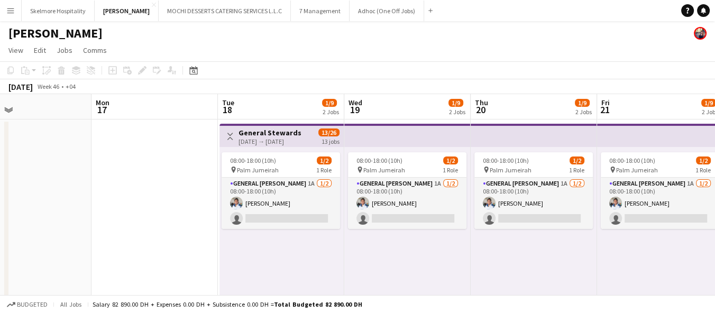
drag, startPoint x: 294, startPoint y: 225, endPoint x: 0, endPoint y: 188, distance: 296.5
click at [0, 188] on app-calendar-viewport "Thu 13 Fri 14 Sat 15 Sun 16 Mon 17 Tue 18 1/9 2 Jobs Wed 19 1/9 2 Jobs Thu 20 1…" at bounding box center [357, 300] width 715 height 413
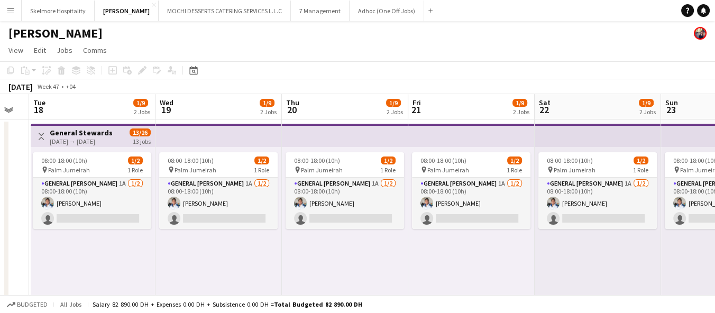
drag, startPoint x: 546, startPoint y: 239, endPoint x: 389, endPoint y: 226, distance: 157.6
click at [389, 226] on app-calendar-viewport "Sat 15 Sun 16 Mon 17 Tue 18 1/9 2 Jobs Wed 19 1/9 2 Jobs Thu 20 1/9 2 Jobs Fri …" at bounding box center [357, 300] width 715 height 413
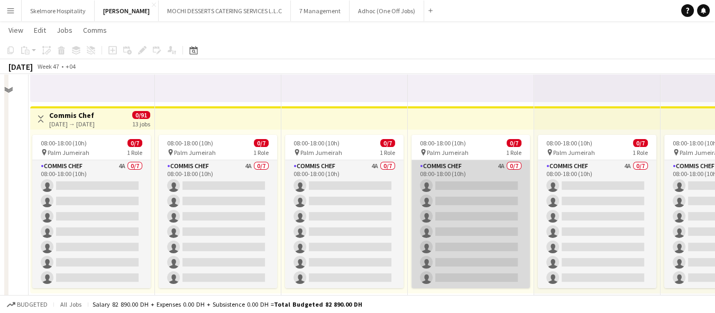
scroll to position [210, 0]
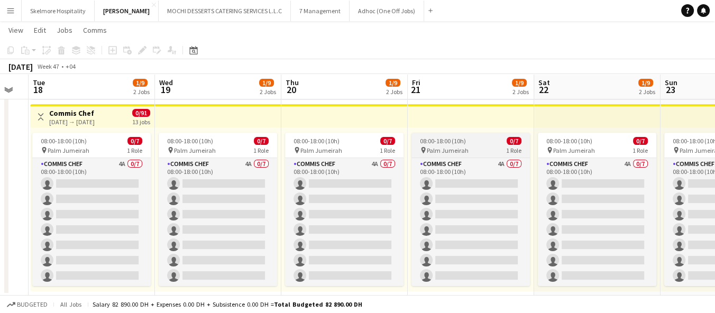
click at [467, 149] on div "pin Palm Jumeirah 1 Role" at bounding box center [471, 150] width 119 height 8
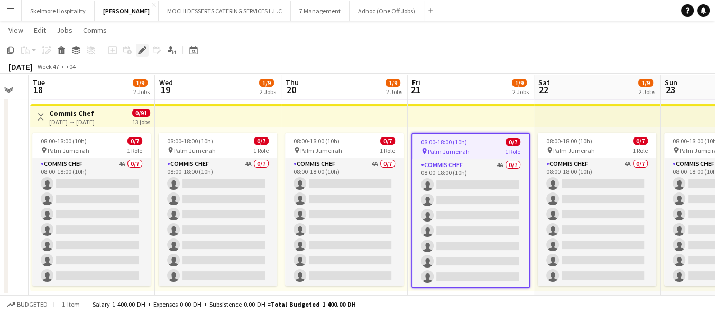
click at [139, 44] on div "Edit" at bounding box center [142, 50] width 13 height 13
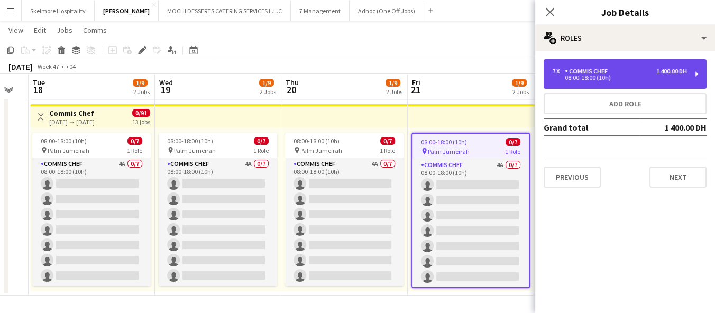
click at [621, 74] on div "7 x Commis Chef 1 400.00 DH" at bounding box center [619, 71] width 135 height 7
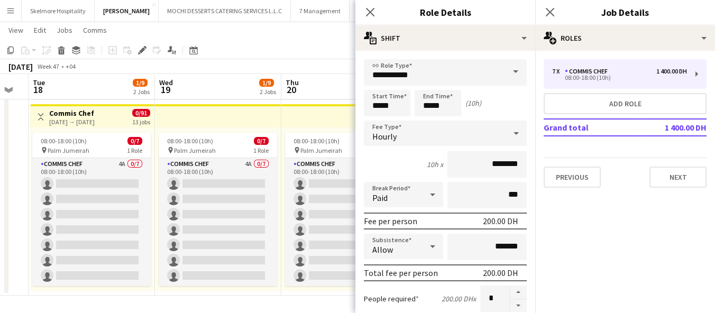
click at [323, 48] on app-toolbar "Copy Paste Paste Ctrl+V Paste with crew Ctrl+Shift+V Paste linked Job [GEOGRAPH…" at bounding box center [357, 50] width 715 height 18
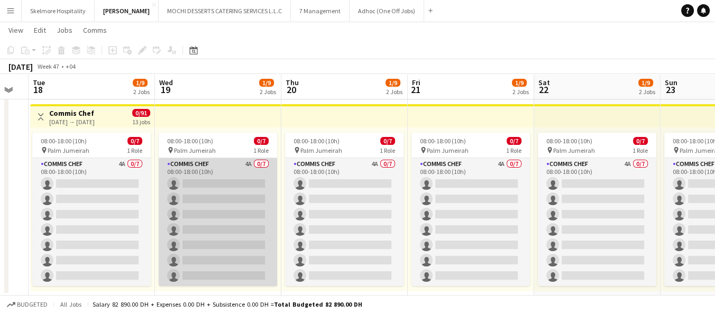
click at [186, 167] on app-card-role "Commis Chef 4A 0/7 08:00-18:00 (10h) single-neutral-actions single-neutral-acti…" at bounding box center [218, 222] width 119 height 128
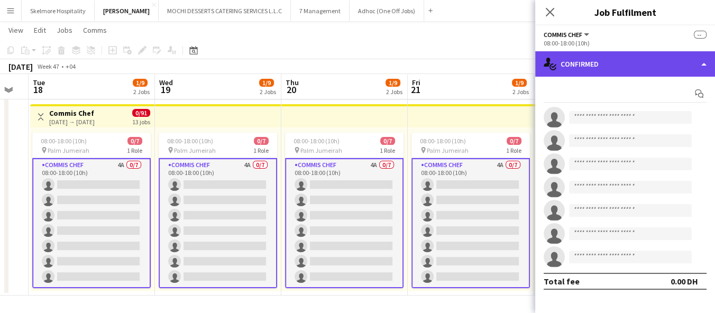
click at [652, 67] on div "single-neutral-actions-check-2 Confirmed" at bounding box center [625, 63] width 180 height 25
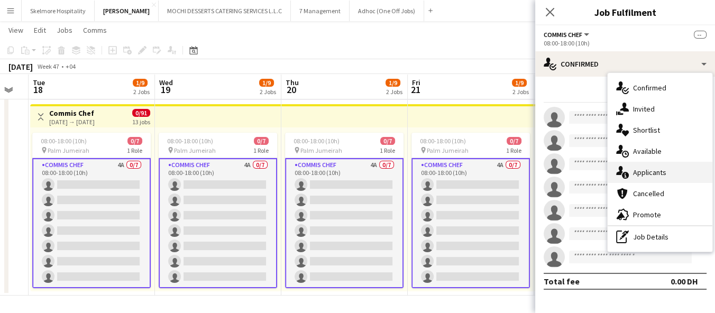
click at [644, 174] on span "Applicants" at bounding box center [649, 173] width 33 height 10
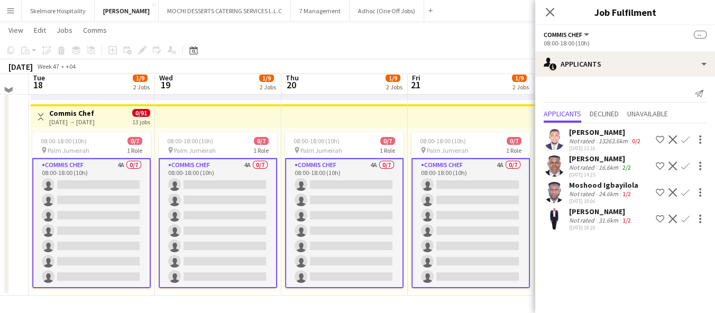
scroll to position [0, 0]
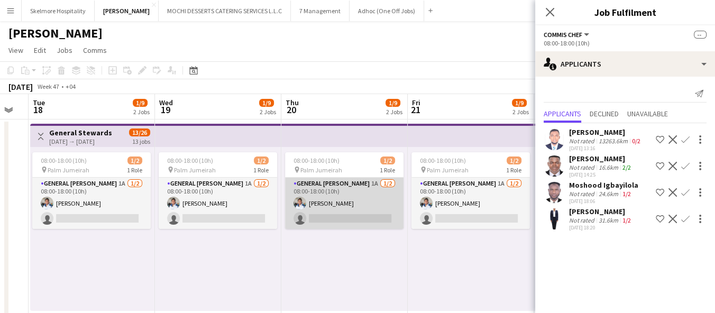
click at [344, 214] on app-card-role "General [PERSON_NAME] 1A [DATE] 08:00-18:00 (10h) [PERSON_NAME] single-neutral-…" at bounding box center [344, 203] width 119 height 51
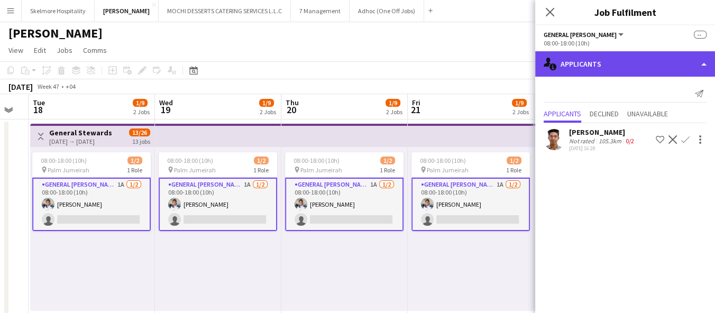
click at [577, 72] on div "single-neutral-actions-information Applicants" at bounding box center [625, 63] width 180 height 25
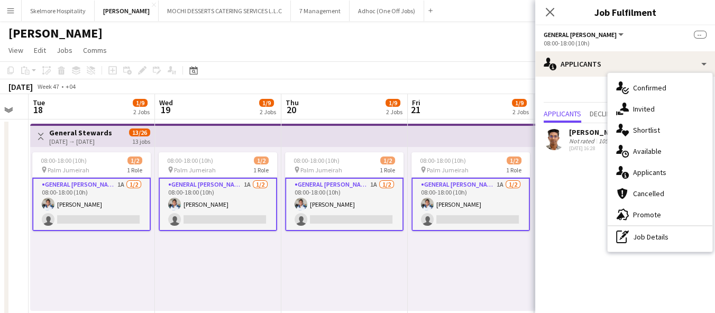
click at [577, 151] on div "[DATE] 16:28" at bounding box center [602, 148] width 67 height 7
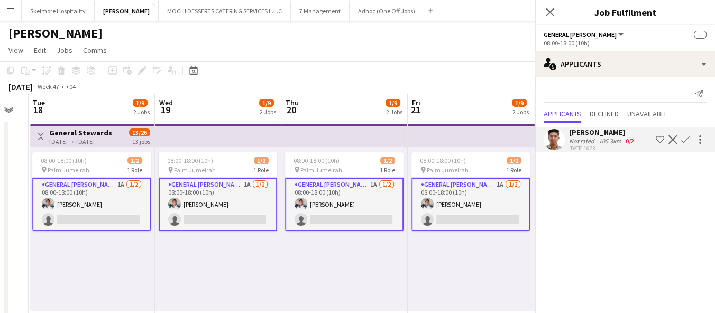
click at [576, 139] on div "Not rated" at bounding box center [583, 141] width 28 height 8
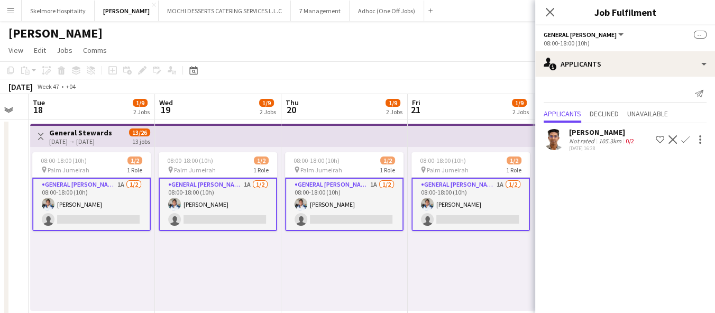
click at [576, 139] on div "Not rated" at bounding box center [583, 141] width 28 height 8
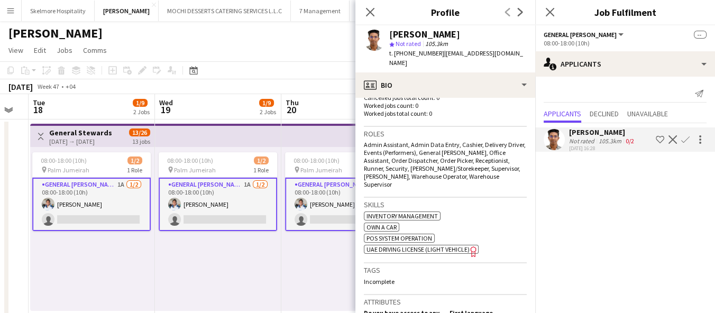
scroll to position [411, 0]
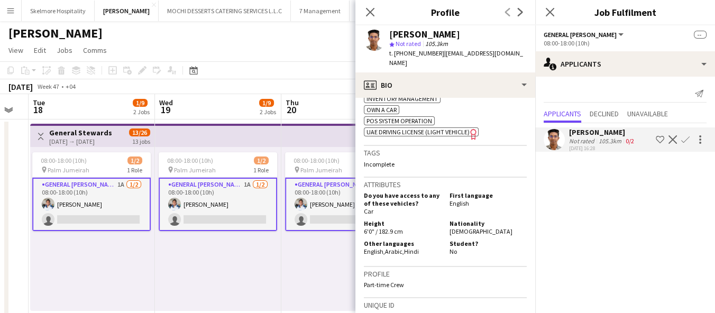
click at [349, 262] on div "08:00-18:00 (10h) 1/2 pin Palm Jumeirah 1 Role General [PERSON_NAME] 1A [DATE] …" at bounding box center [344, 229] width 126 height 164
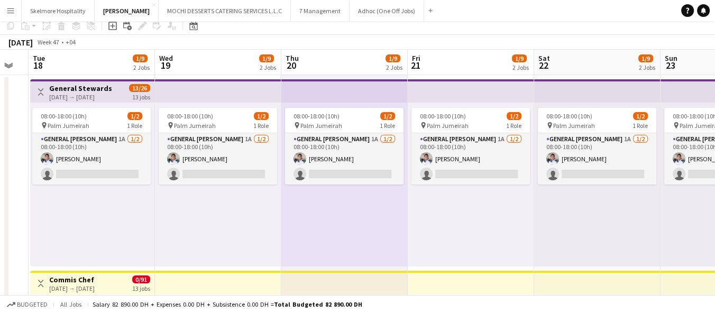
scroll to position [59, 0]
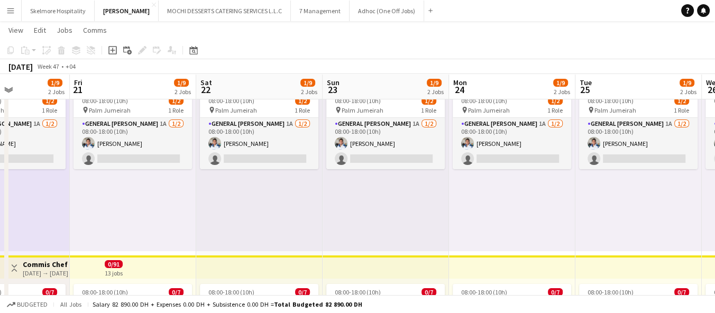
drag, startPoint x: 599, startPoint y: 241, endPoint x: 261, endPoint y: 240, distance: 338.1
click at [261, 240] on app-calendar-viewport "Mon 17 Tue 18 1/9 2 Jobs Wed 19 1/9 2 Jobs Thu 20 1/9 2 Jobs Fri 21 1/9 2 Jobs …" at bounding box center [357, 215] width 715 height 464
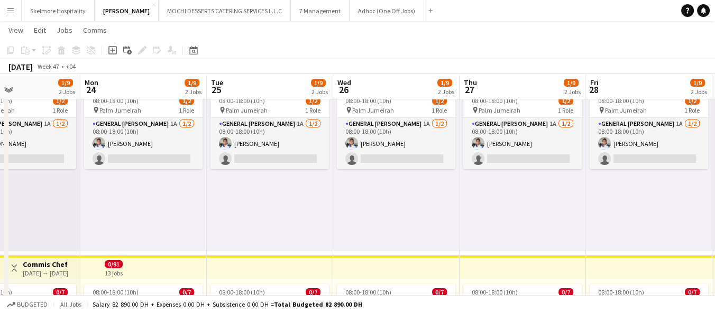
drag, startPoint x: 649, startPoint y: 217, endPoint x: 280, endPoint y: 218, distance: 368.7
click at [280, 218] on app-calendar-viewport "Thu 20 1/9 2 Jobs Fri 21 1/9 2 Jobs Sat 22 1/9 2 Jobs Sun 23 1/9 2 Jobs Mon 24 …" at bounding box center [357, 215] width 715 height 464
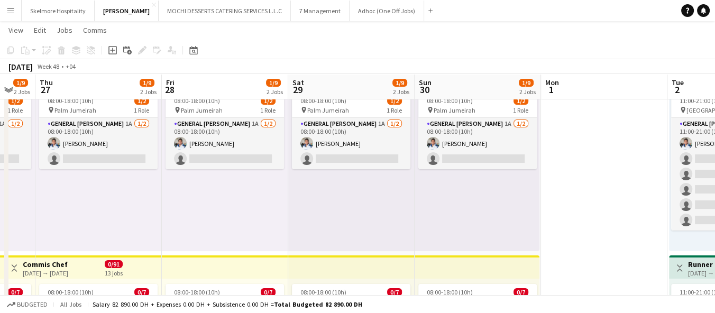
drag, startPoint x: 709, startPoint y: 217, endPoint x: 285, endPoint y: 232, distance: 424.5
click at [285, 232] on app-calendar-viewport "Mon 24 1/9 2 Jobs Tue 25 1/9 2 Jobs Wed 26 1/9 2 Jobs Thu 27 1/9 2 Jobs Fri 28 …" at bounding box center [357, 311] width 715 height 656
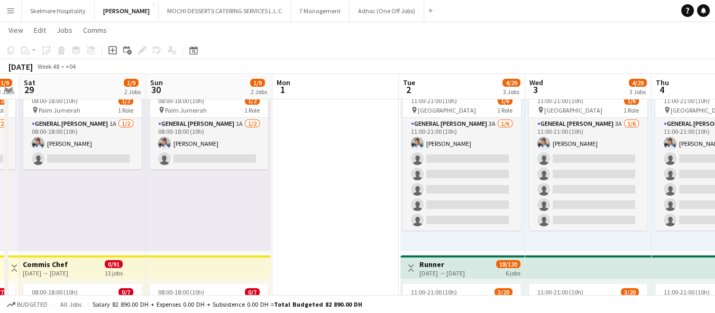
scroll to position [0, 361]
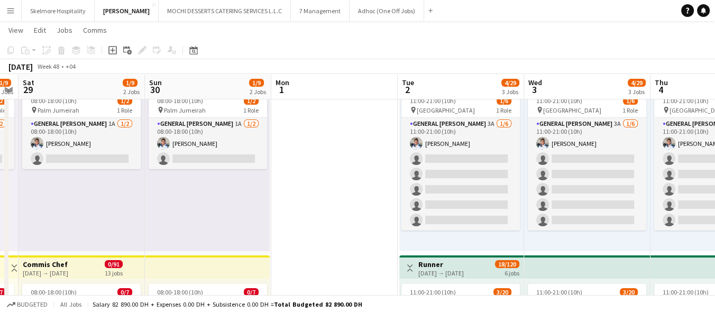
drag, startPoint x: 616, startPoint y: 218, endPoint x: 347, endPoint y: 238, distance: 270.0
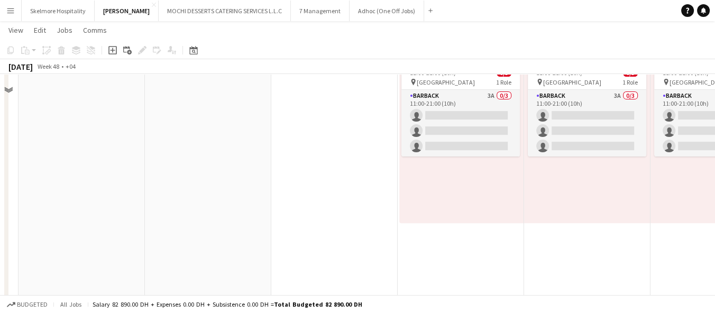
scroll to position [235, 0]
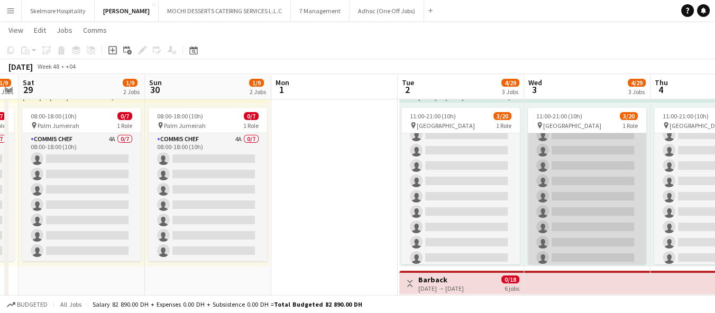
click at [622, 185] on app-card-role "Runner 1A [DATE] 11:00-21:00 (10h) Sultan Sultan [PERSON_NAME] VK Munavir Pv si…" at bounding box center [587, 103] width 119 height 331
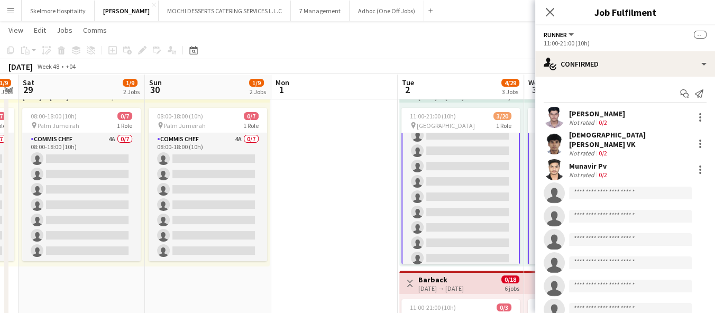
scroll to position [11, 0]
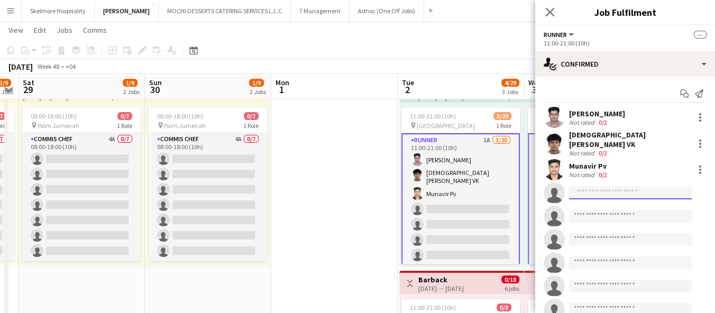
click at [595, 187] on input at bounding box center [630, 193] width 123 height 13
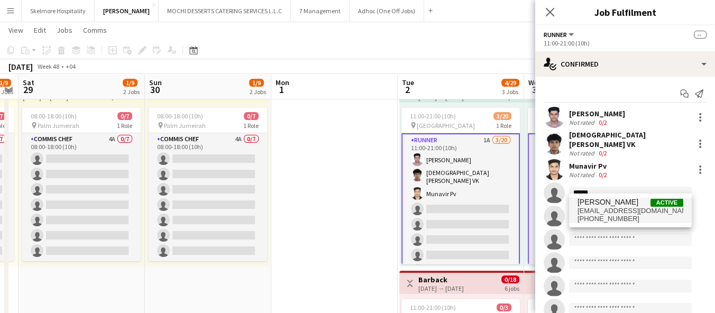
type input "******"
click at [622, 201] on span "[PERSON_NAME]" at bounding box center [608, 202] width 61 height 9
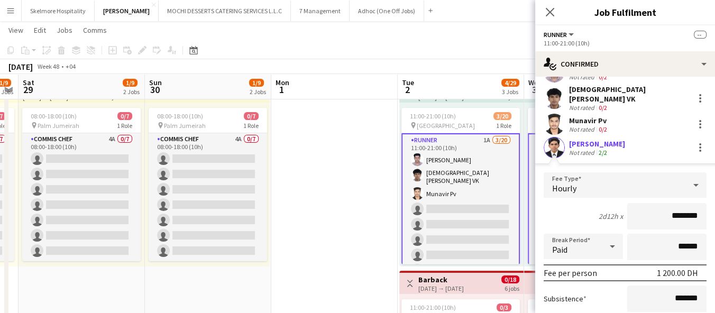
scroll to position [59, 0]
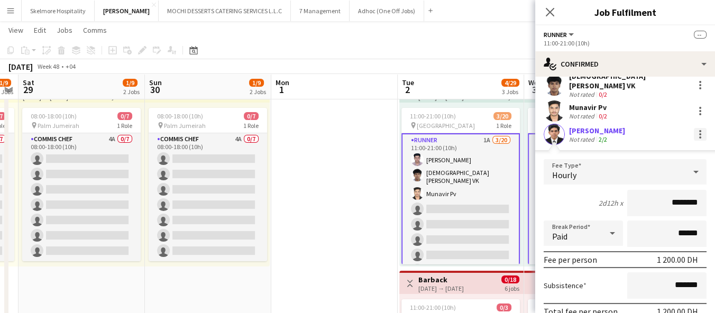
click at [699, 130] on div at bounding box center [700, 131] width 2 height 2
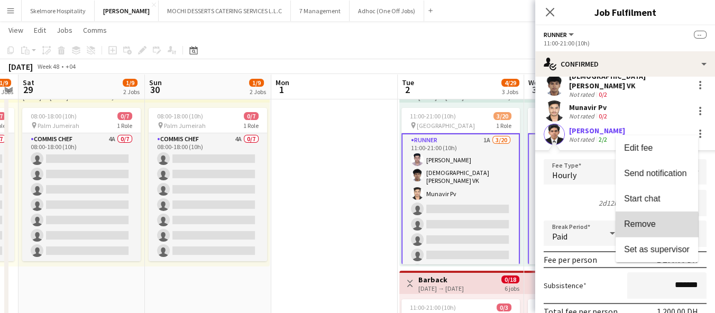
click at [645, 232] on button "Remove" at bounding box center [657, 224] width 83 height 25
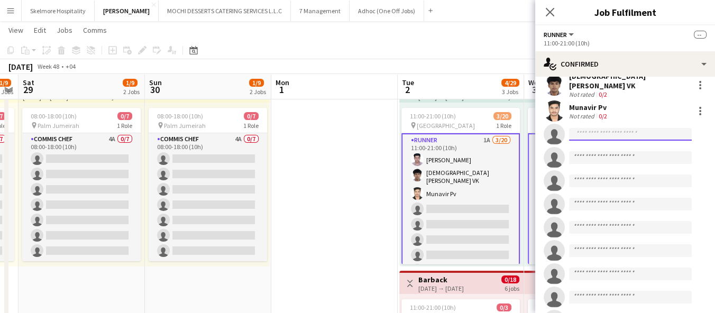
click at [630, 128] on input at bounding box center [630, 134] width 123 height 13
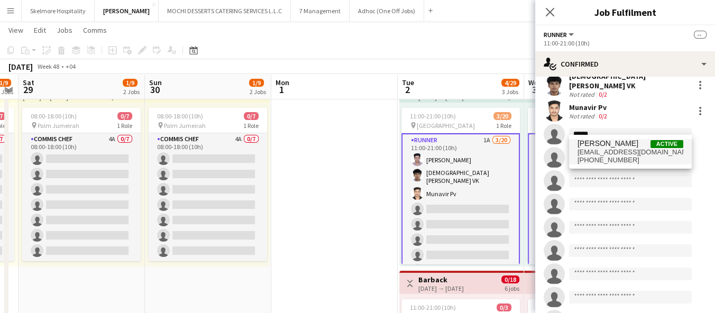
type input "******"
click at [614, 154] on span "[EMAIL_ADDRESS][DOMAIN_NAME]" at bounding box center [631, 152] width 106 height 8
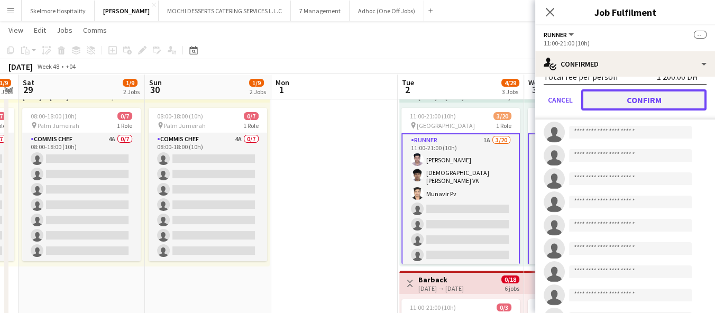
click at [654, 97] on button "Confirm" at bounding box center [643, 99] width 125 height 21
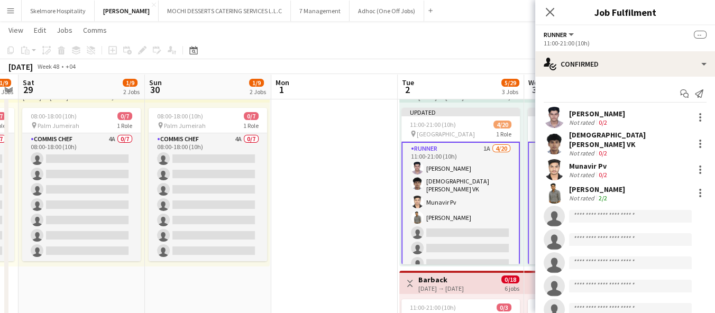
scroll to position [0, 0]
click at [635, 210] on input at bounding box center [630, 216] width 123 height 13
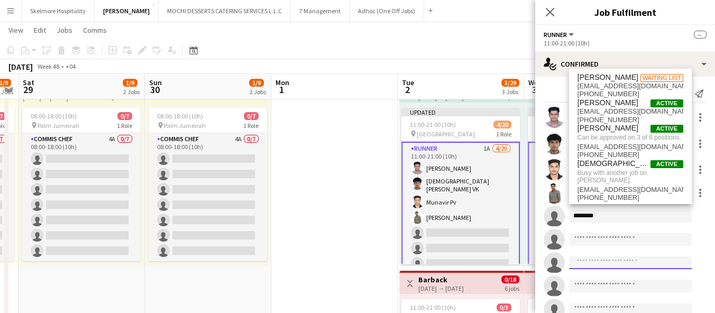
click at [620, 261] on input at bounding box center [630, 263] width 123 height 13
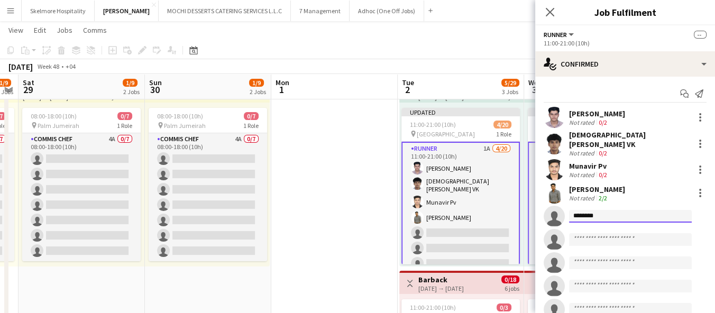
click at [618, 210] on input "********" at bounding box center [630, 216] width 123 height 13
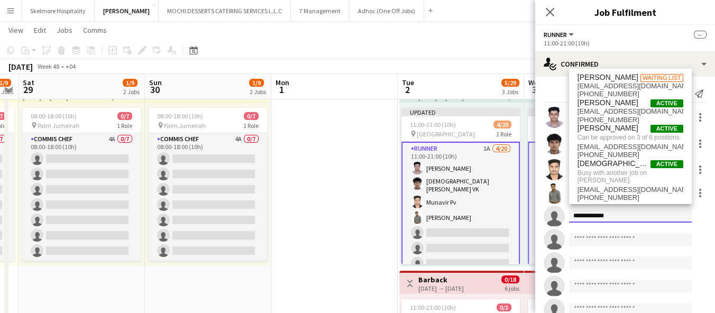
type input "**********"
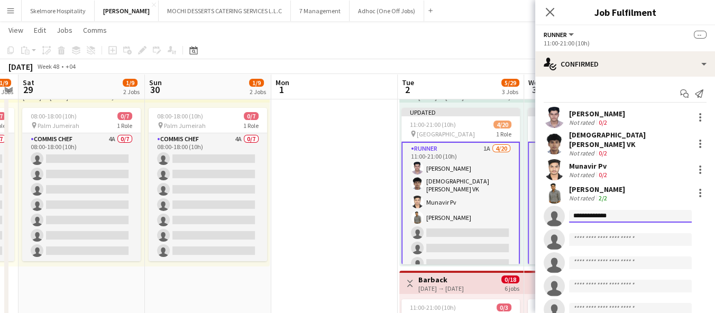
drag, startPoint x: 637, startPoint y: 212, endPoint x: 434, endPoint y: 211, distance: 203.7
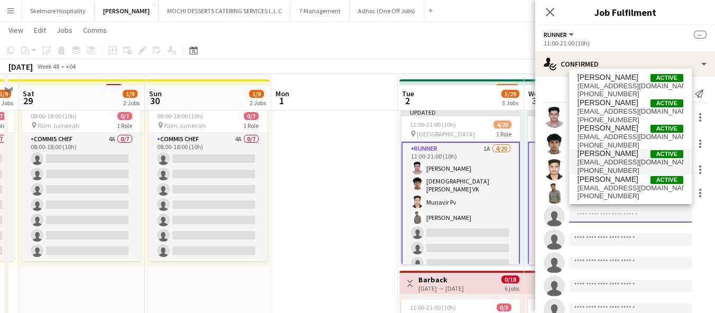
scroll to position [352, 0]
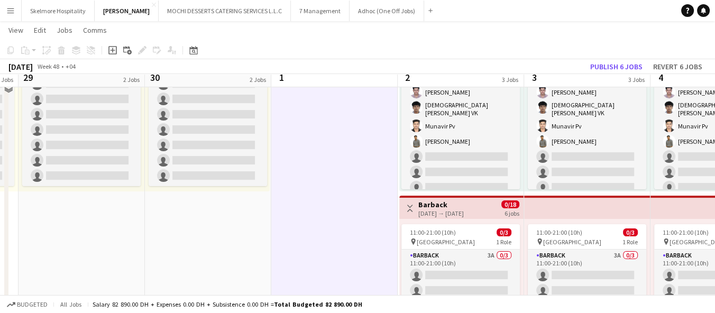
scroll to position [294, 0]
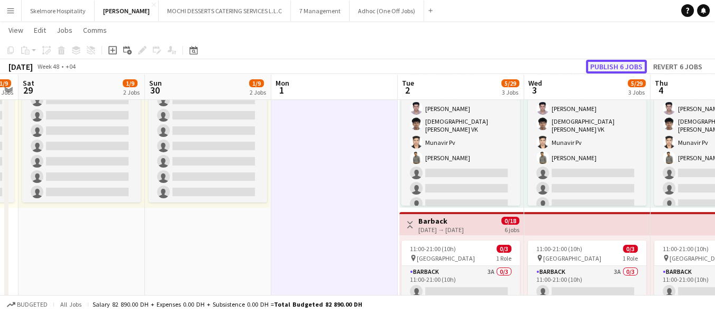
click at [610, 62] on button "Publish 6 jobs" at bounding box center [616, 67] width 61 height 14
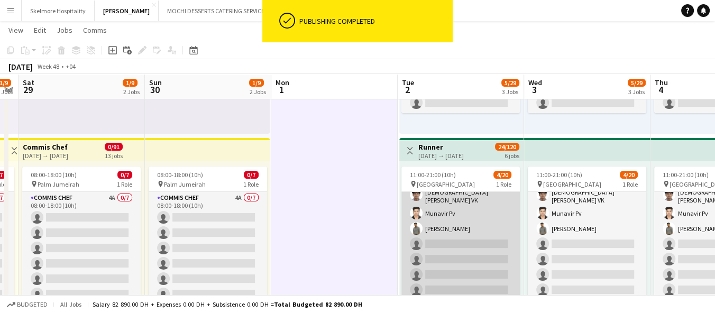
scroll to position [59, 0]
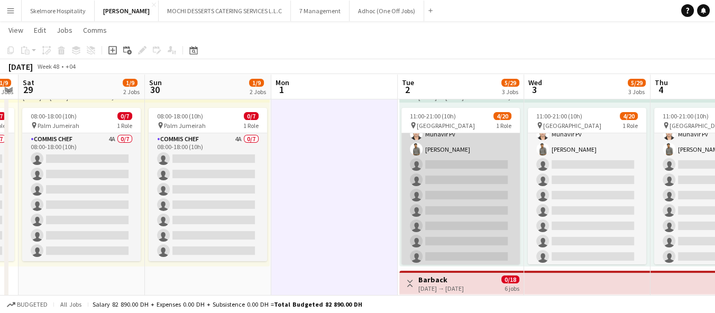
click at [469, 196] on app-card-role "Runner 1A [DATE] 11:00-21:00 (10h) Sultan [PERSON_NAME] VK Munavir Pv [PERSON_N…" at bounding box center [461, 240] width 119 height 331
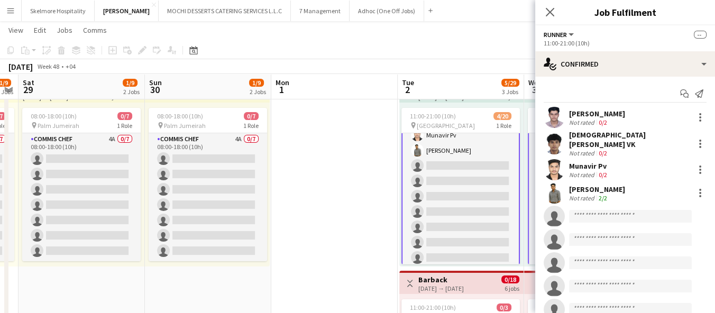
scroll to position [59, 0]
click at [611, 210] on input at bounding box center [630, 216] width 123 height 13
click at [643, 202] on div at bounding box center [630, 200] width 123 height 8
click at [640, 210] on input "**********" at bounding box center [630, 216] width 123 height 13
type input "****"
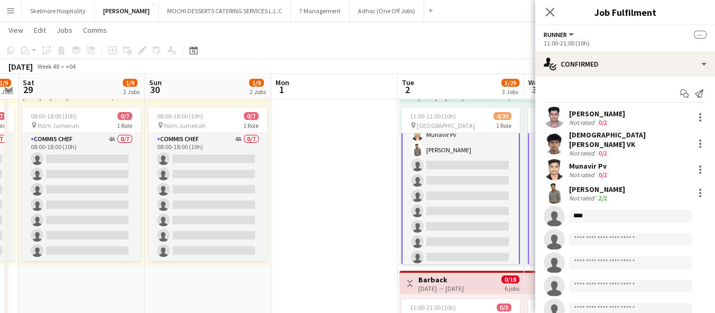
click at [6, 9] on app-icon "Menu" at bounding box center [10, 10] width 8 height 8
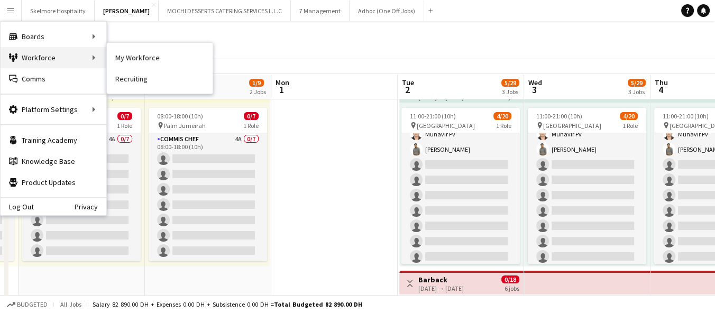
click at [48, 57] on div "Workforce Workforce" at bounding box center [54, 57] width 106 height 21
click at [87, 56] on div "Workforce Workforce" at bounding box center [54, 57] width 106 height 21
click at [122, 54] on link "My Workforce" at bounding box center [160, 57] width 106 height 21
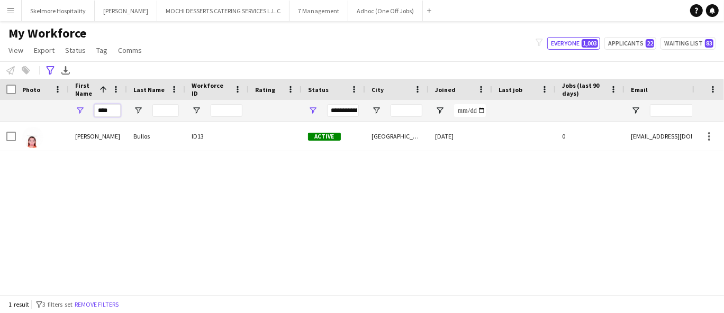
click at [110, 110] on input "****" at bounding box center [107, 110] width 26 height 13
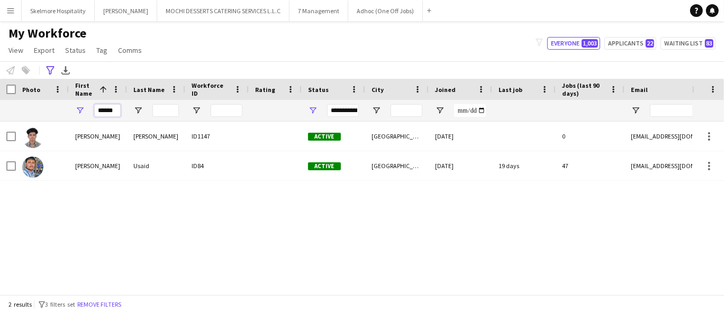
scroll to position [0, 4]
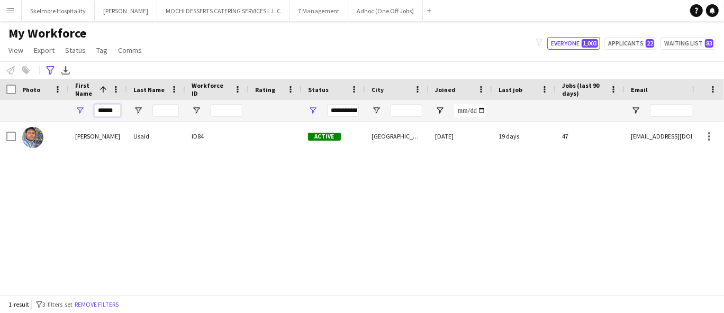
type input "******"
click at [77, 190] on div "[PERSON_NAME] ID84 Active [GEOGRAPHIC_DATA] [DATE] 19 days 47 [EMAIL_ADDRESS][D…" at bounding box center [346, 204] width 692 height 165
click at [313, 110] on span "Open Filter Menu" at bounding box center [313, 111] width 10 height 10
click at [114, 110] on div "Workforce Details Photo First Name 1 47" at bounding box center [362, 187] width 724 height 216
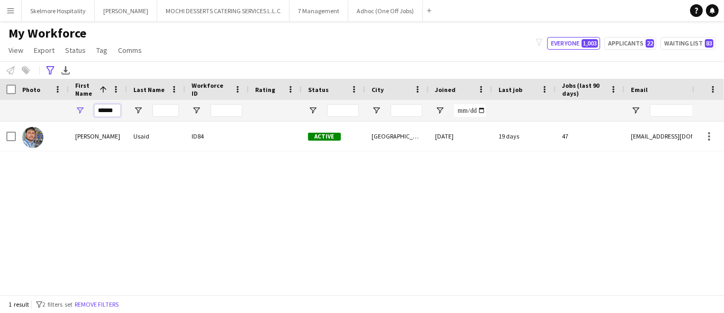
click at [113, 113] on input "******" at bounding box center [107, 110] width 26 height 13
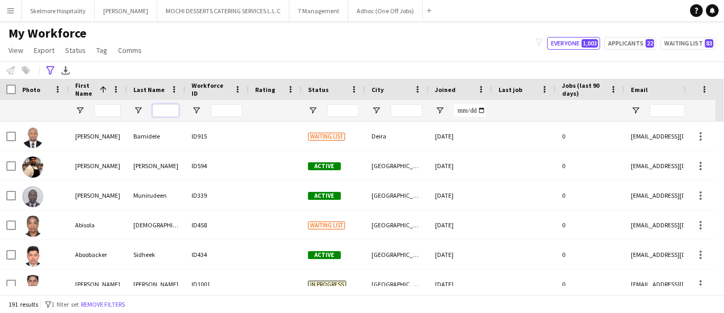
click at [165, 112] on input "Last Name Filter Input" at bounding box center [165, 110] width 26 height 13
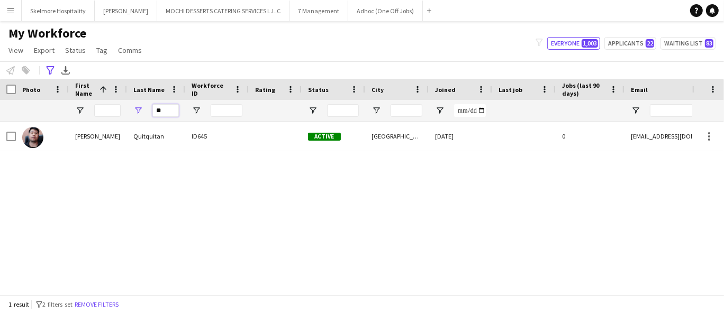
type input "*"
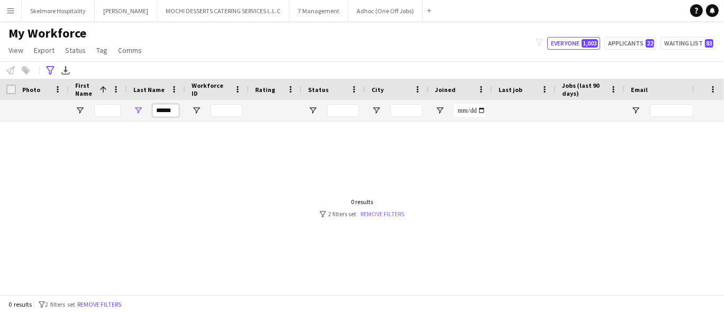
type input "******"
click at [380, 213] on link "Remove filters" at bounding box center [382, 214] width 44 height 8
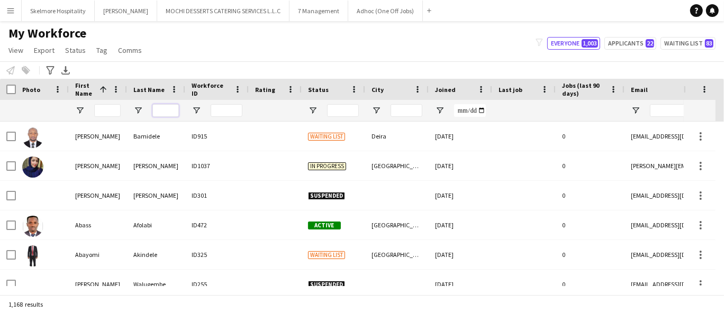
click at [161, 108] on input "Last Name Filter Input" at bounding box center [165, 110] width 26 height 13
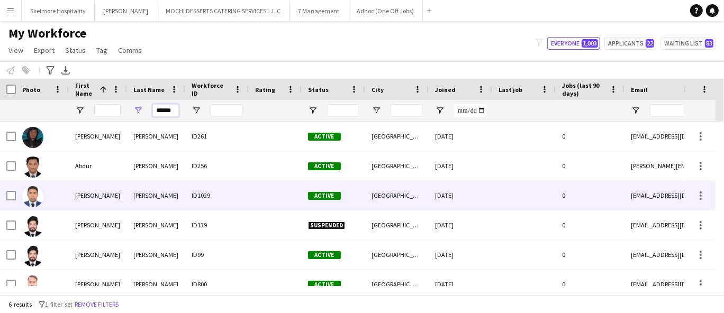
type input "******"
click at [188, 194] on div "ID1029" at bounding box center [216, 195] width 63 height 29
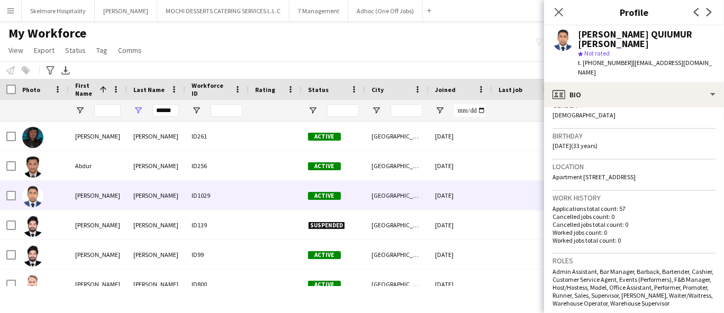
scroll to position [235, 0]
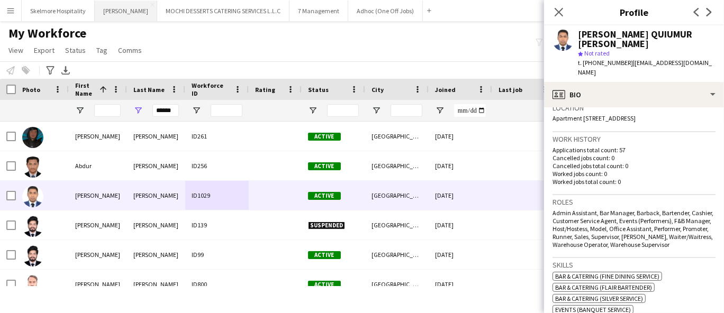
click at [114, 7] on button "[PERSON_NAME]" at bounding box center [126, 11] width 62 height 21
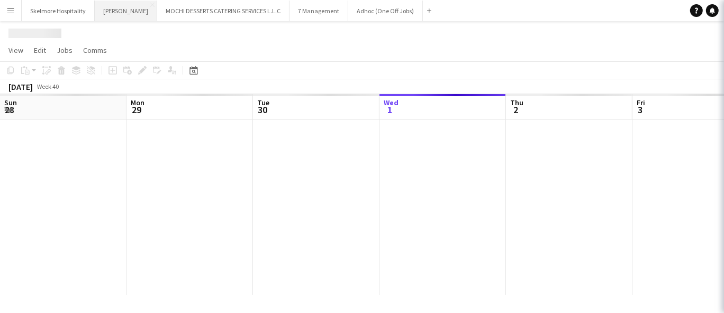
scroll to position [0, 252]
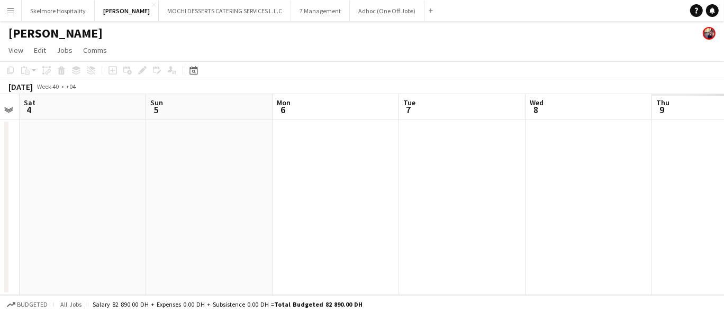
drag, startPoint x: 403, startPoint y: 216, endPoint x: 78, endPoint y: 208, distance: 324.9
click at [78, 208] on app-calendar-viewport "Wed 1 Thu 2 Fri 3 Sat 4 Sun 5 Mon 6 Tue 7 Wed 8 Thu 9 Fri 10 Sat 11" at bounding box center [362, 194] width 724 height 201
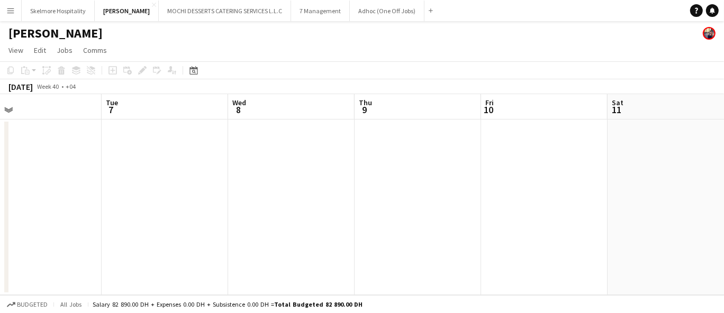
drag, startPoint x: 543, startPoint y: 206, endPoint x: 86, endPoint y: 198, distance: 457.2
click at [7, 190] on div "Fri 3 Sat 4 Sun 5 Mon 6 Tue 7 Wed 8 Thu 9 Fri 10 Sat 11 Sun 12 Mon 13" at bounding box center [362, 194] width 724 height 201
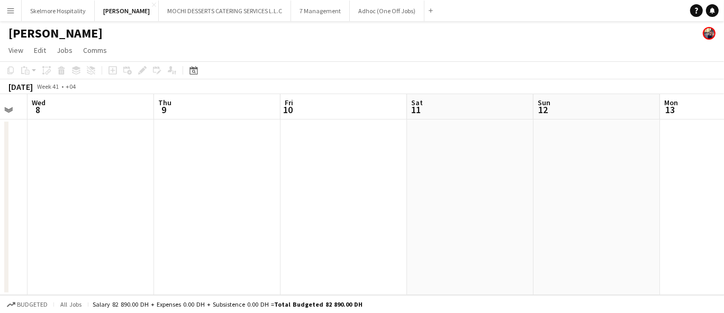
drag, startPoint x: 453, startPoint y: 219, endPoint x: 4, endPoint y: 195, distance: 449.8
click at [0, 195] on app-calendar-viewport "Sun 5 Mon 6 Tue 7 Wed 8 Thu 9 Fri 10 Sat 11 Sun 12 Mon 13 Tue 14 Wed 15" at bounding box center [362, 194] width 724 height 201
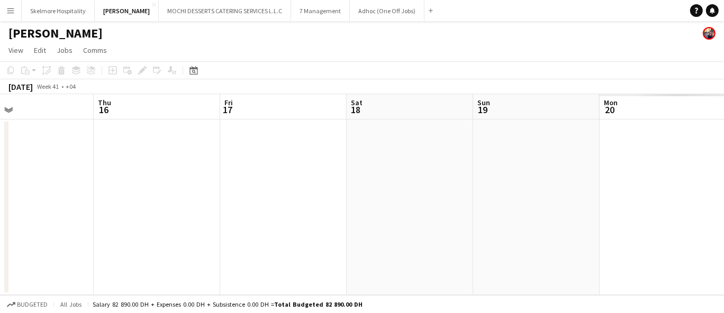
drag, startPoint x: 496, startPoint y: 198, endPoint x: 342, endPoint y: 180, distance: 154.4
click at [56, 181] on app-calendar-viewport "Sun 12 Mon 13 Tue 14 Wed 15 Thu 16 Fri 17 Sat 18 Sun 19 Mon 20 Tue 21 Wed 22" at bounding box center [362, 194] width 724 height 201
drag, startPoint x: 632, startPoint y: 194, endPoint x: 0, endPoint y: 189, distance: 632.2
click at [0, 189] on app-calendar-viewport "Fri 17 Sat 18 Sun 19 Mon 20 Tue 21 Wed 22 Thu 23 Fri 24 Sat 25 Sun 26 Mon 27" at bounding box center [362, 194] width 724 height 201
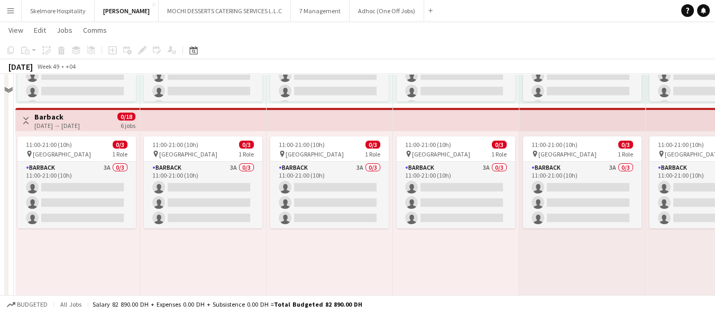
scroll to position [406, 0]
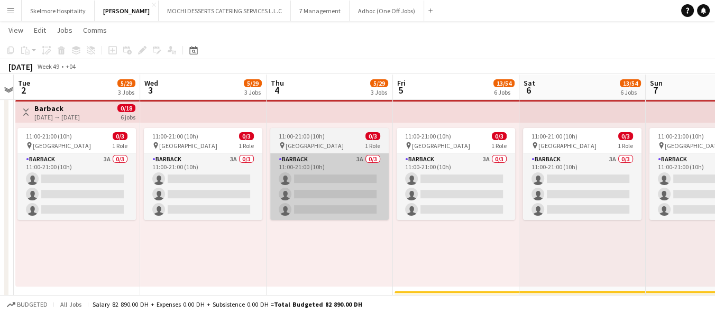
click at [344, 194] on app-card-role "Barback 3A 0/3 11:00-21:00 (10h) single-neutral-actions single-neutral-actions …" at bounding box center [329, 186] width 119 height 67
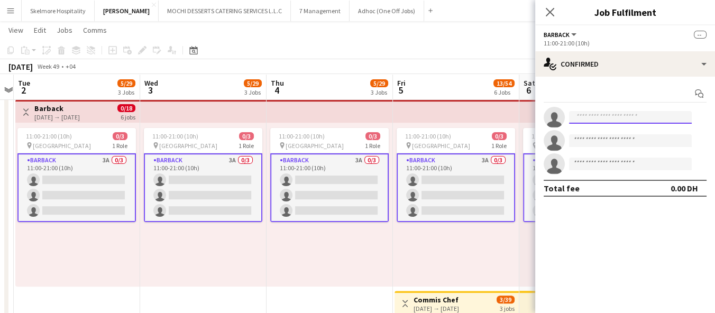
click at [591, 113] on input at bounding box center [630, 117] width 123 height 13
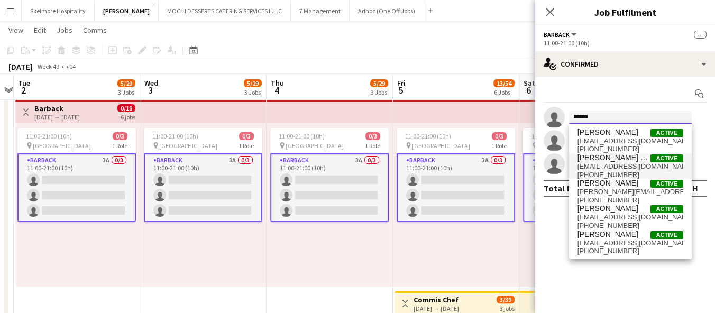
type input "******"
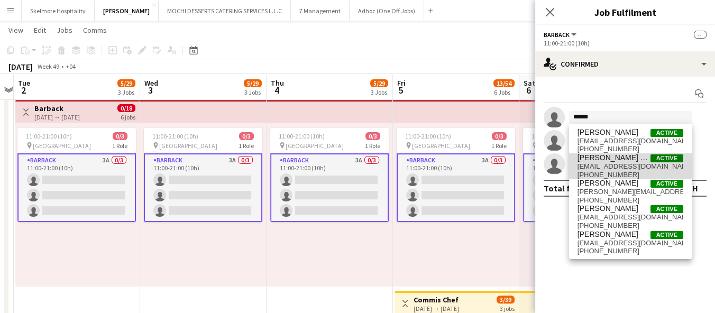
click at [630, 163] on span "[EMAIL_ADDRESS][DOMAIN_NAME]" at bounding box center [631, 166] width 106 height 8
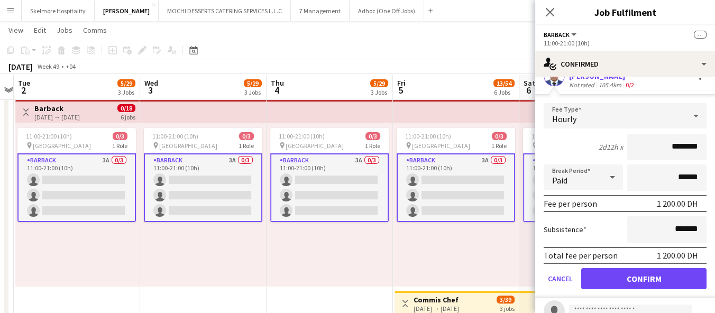
scroll to position [59, 0]
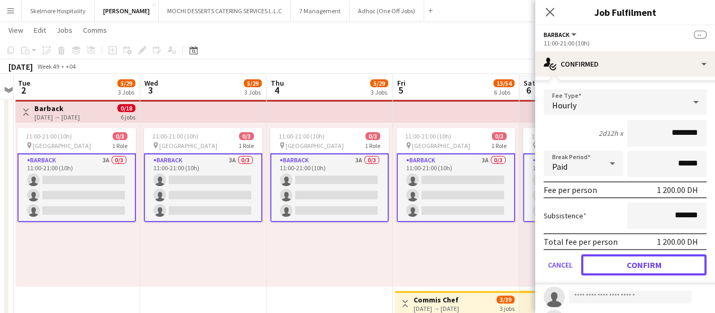
click at [631, 254] on button "Confirm" at bounding box center [643, 264] width 125 height 21
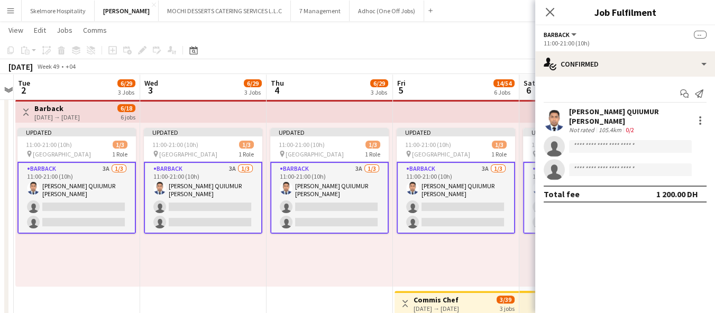
scroll to position [0, 0]
click at [424, 243] on div "Updated 11:00-21:00 (10h) 1/3 pin Yas Marina Circuit 1 Role Barback 3A [DATE] 1…" at bounding box center [456, 205] width 126 height 164
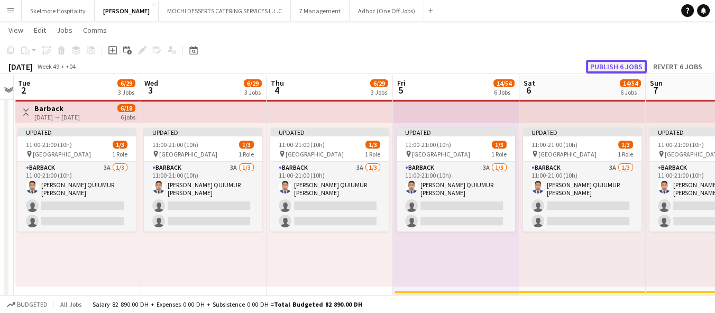
click at [597, 68] on button "Publish 6 jobs" at bounding box center [616, 67] width 61 height 14
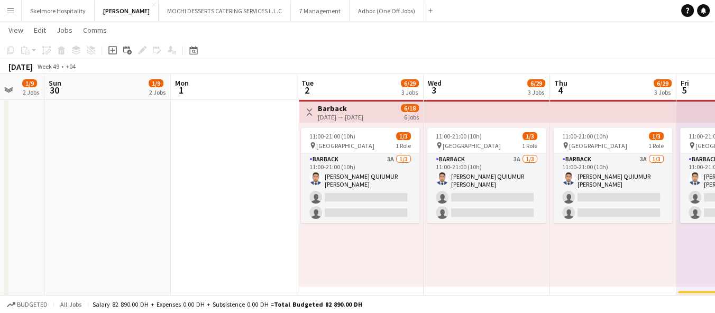
scroll to position [0, 330]
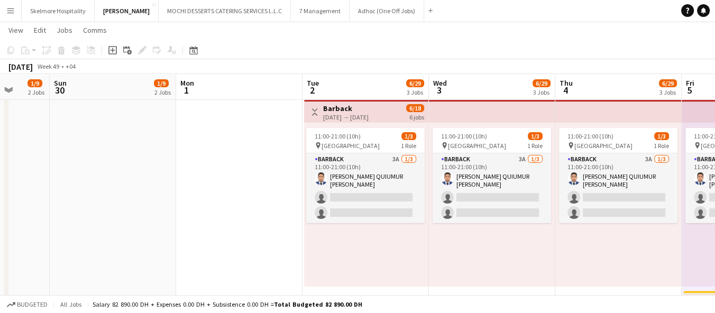
drag, startPoint x: 200, startPoint y: 225, endPoint x: 489, endPoint y: 178, distance: 292.7
click at [489, 178] on app-calendar-viewport "Thu 27 1/9 2 Jobs Fri 28 1/9 2 Jobs Sat 29 1/9 2 Jobs Sun 30 1/9 2 Jobs Mon 1 T…" at bounding box center [357, 250] width 715 height 1231
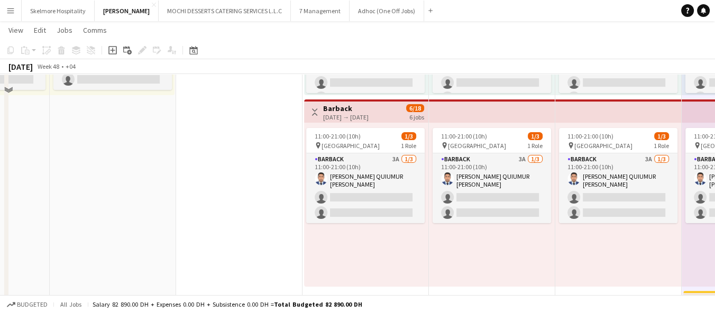
scroll to position [171, 0]
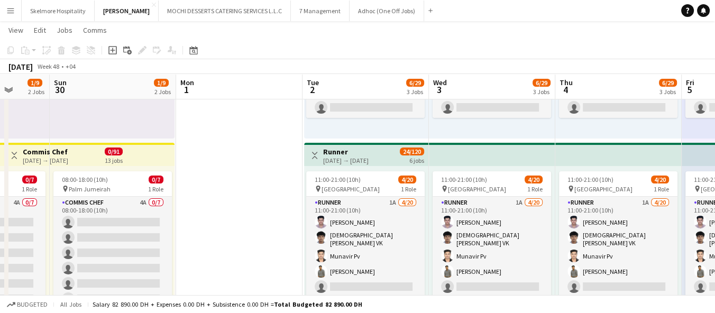
click at [113, 169] on div "08:00-18:00 (10h) 0/7 pin Palm Jumeirah 1 Role Commis Chef 4A 0/7 08:00-18:00 (…" at bounding box center [112, 248] width 125 height 164
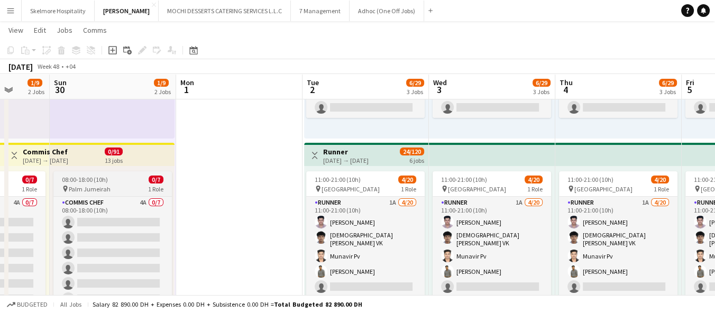
click at [112, 186] on div "pin Palm Jumeirah 1 Role" at bounding box center [112, 189] width 119 height 8
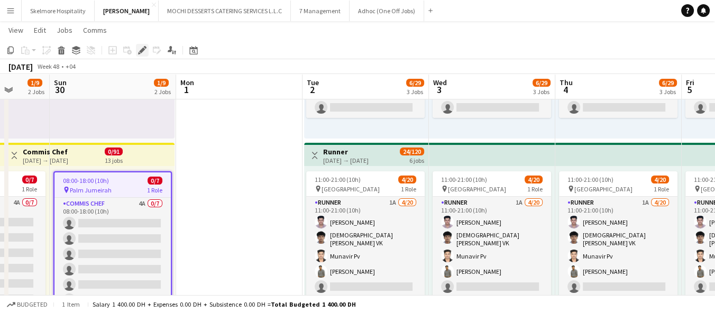
drag, startPoint x: 145, startPoint y: 51, endPoint x: 701, endPoint y: 51, distance: 556.5
click at [145, 51] on icon "Edit" at bounding box center [142, 50] width 8 height 8
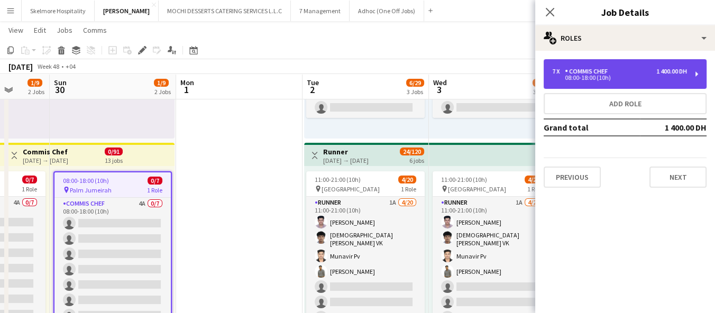
click at [606, 76] on div "08:00-18:00 (10h)" at bounding box center [619, 77] width 135 height 5
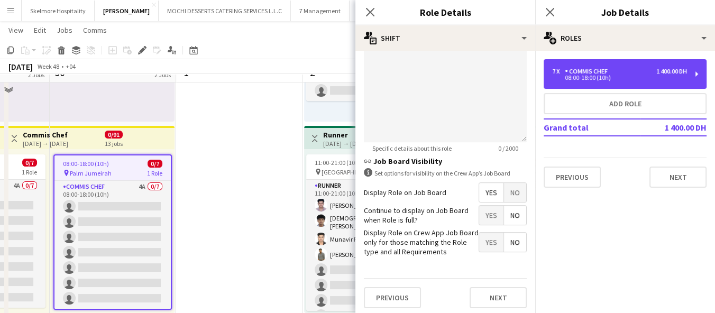
scroll to position [230, 0]
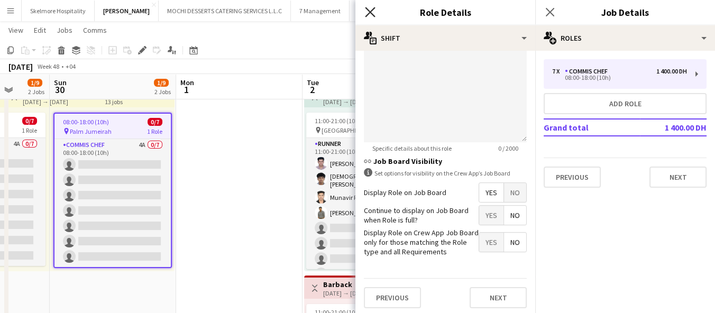
click at [368, 11] on icon "Close pop-in" at bounding box center [370, 12] width 10 height 10
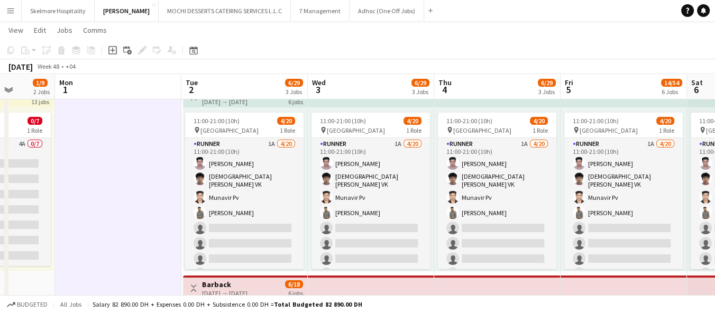
scroll to position [0, 325]
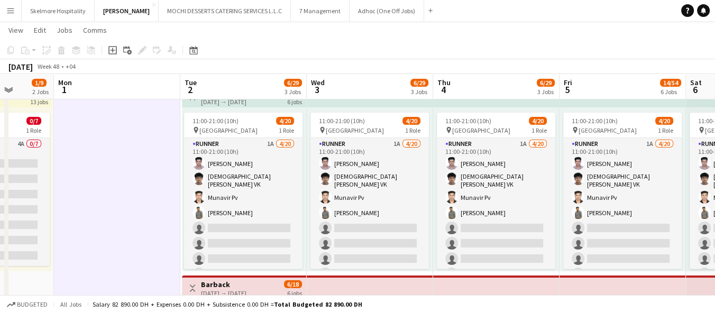
drag, startPoint x: 220, startPoint y: 272, endPoint x: 98, endPoint y: 259, distance: 122.9
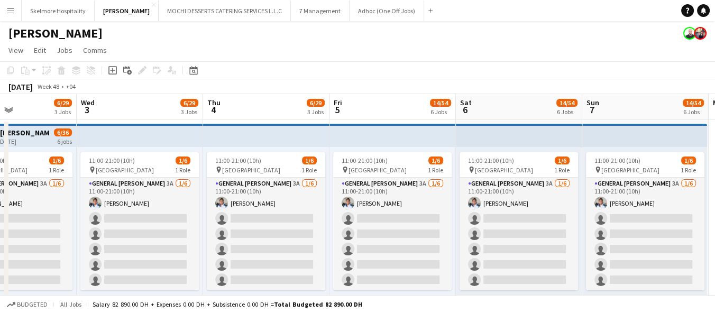
scroll to position [0, 348]
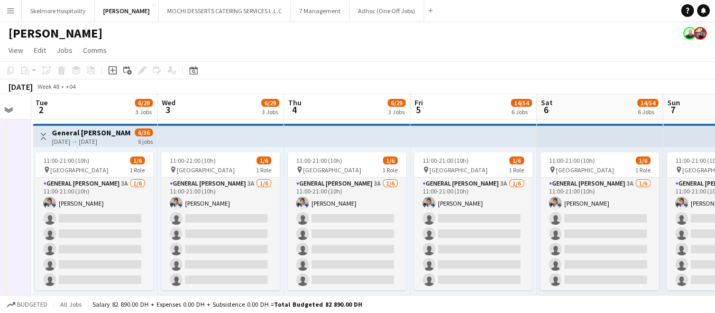
drag, startPoint x: 149, startPoint y: 234, endPoint x: 0, endPoint y: 201, distance: 153.0
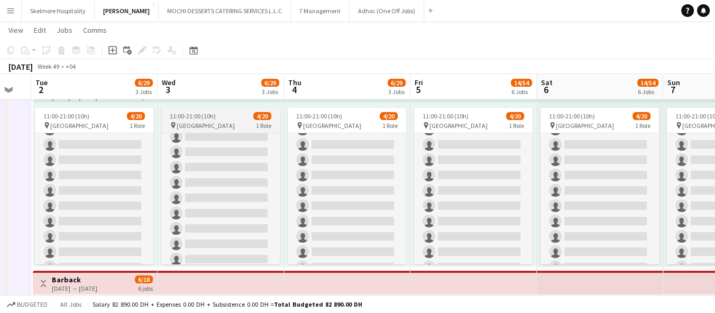
scroll to position [117, 0]
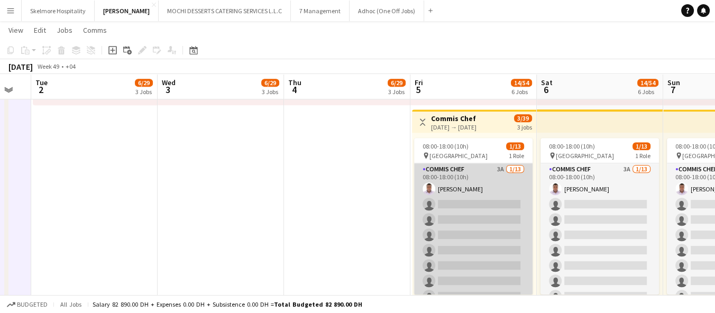
click at [457, 176] on app-card-role "Commis Chef 3A [DATE] 08:00-18:00 (10h) [PERSON_NAME] single-neutral-actions si…" at bounding box center [473, 273] width 119 height 220
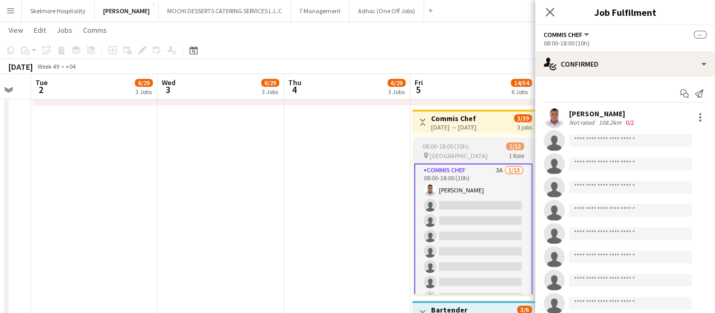
click at [462, 152] on span "[GEOGRAPHIC_DATA]" at bounding box center [459, 156] width 58 height 8
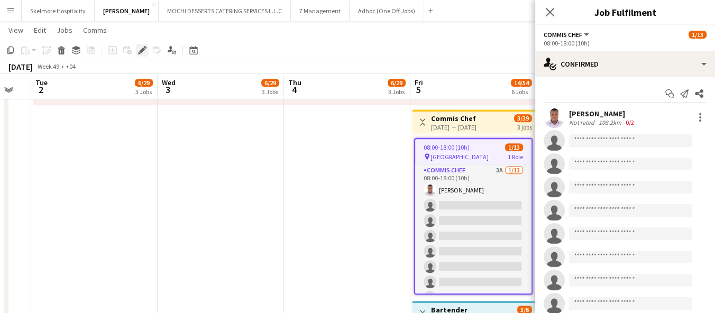
click at [141, 50] on icon at bounding box center [142, 51] width 6 height 6
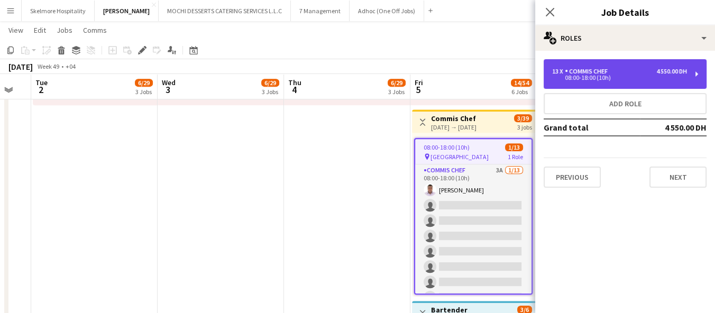
click at [602, 59] on div "13 x Commis Chef 4 550.00 DH 08:00-18:00 (10h)" at bounding box center [625, 74] width 163 height 30
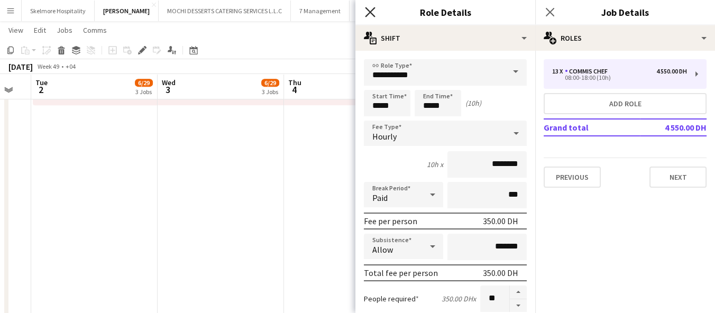
click at [372, 11] on icon "Close pop-in" at bounding box center [370, 12] width 10 height 10
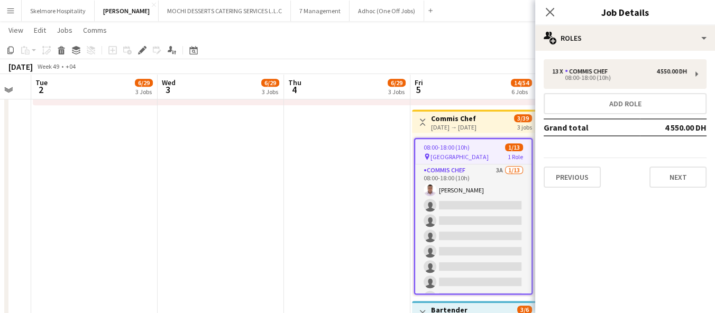
click at [319, 211] on app-date-cell "11:00-21:00 (10h) 1/6 pin Yas Marina Circuit 1 Role General [PERSON_NAME] 3A [D…" at bounding box center [347, 107] width 126 height 1153
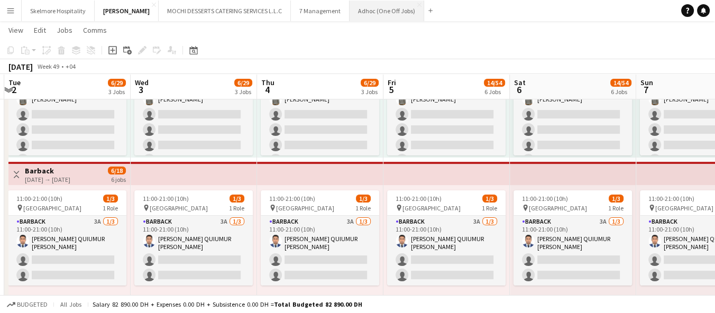
scroll to position [0, 379]
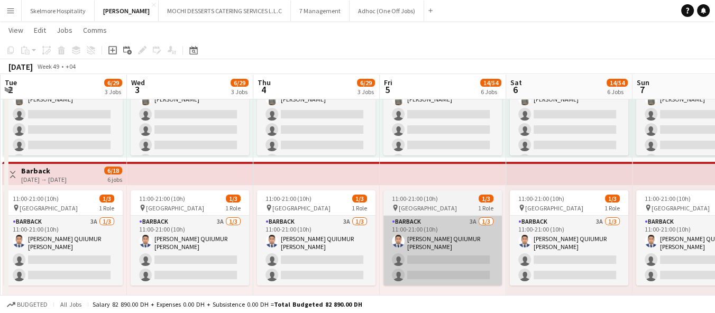
click at [443, 225] on app-card-role "Barback 3A [DATE] 11:00-21:00 (10h) [PERSON_NAME] QUIUMUR [PERSON_NAME] single-…" at bounding box center [443, 251] width 119 height 70
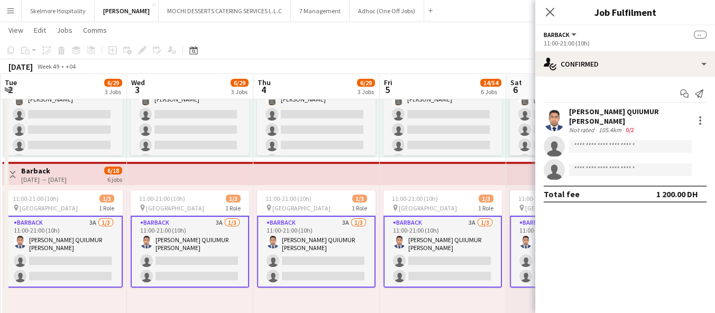
click at [407, 209] on span "[GEOGRAPHIC_DATA]" at bounding box center [428, 208] width 58 height 8
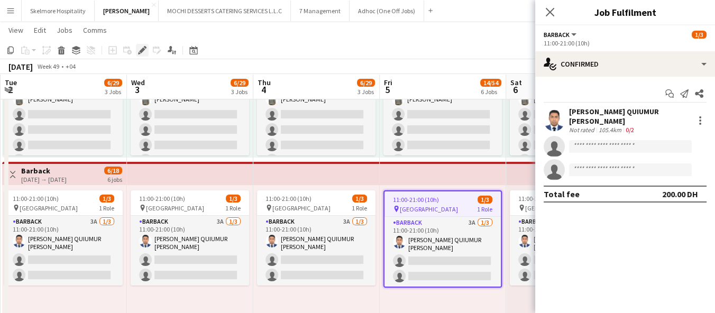
click at [144, 47] on icon at bounding box center [145, 47] width 3 height 3
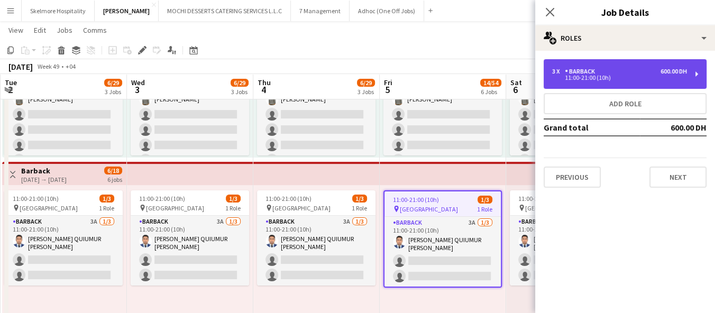
click at [551, 77] on div "3 x Barback 600.00 DH 11:00-21:00 (10h)" at bounding box center [625, 74] width 163 height 30
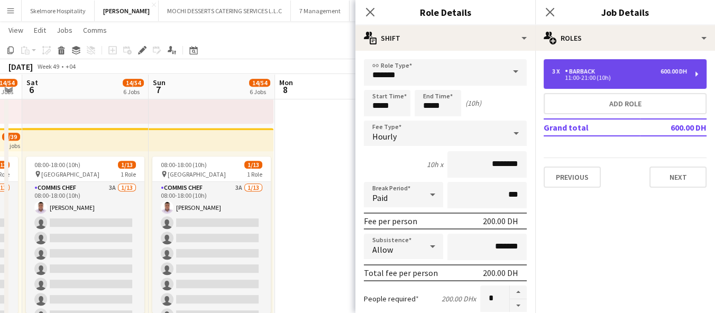
scroll to position [0, 217]
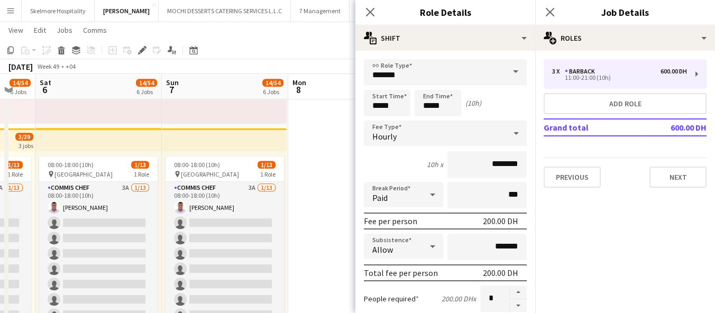
click at [293, 216] on app-date-cell at bounding box center [351, 125] width 126 height 1153
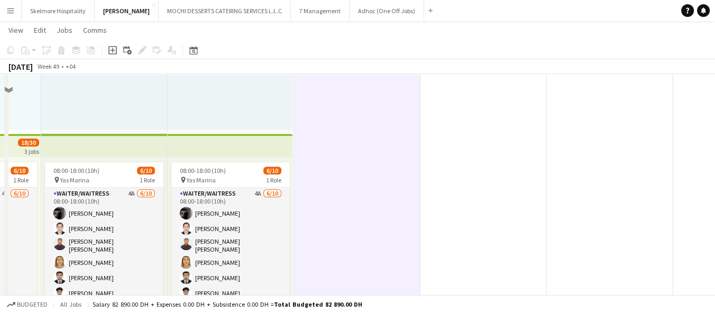
scroll to position [976, 0]
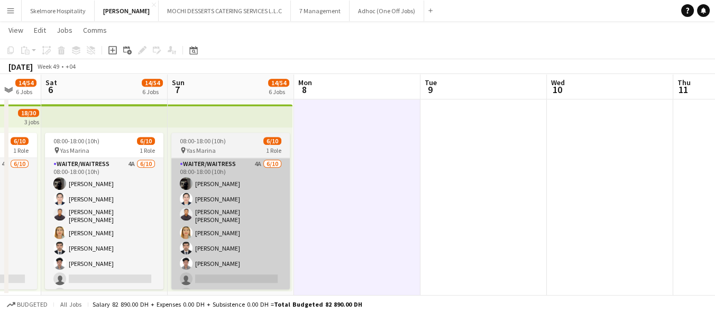
click at [266, 218] on app-card-role "Waiter/Waitress 4A [DATE] 08:00-18:00 (10h) [PERSON_NAME] [PERSON_NAME] [PERSON…" at bounding box center [230, 246] width 119 height 177
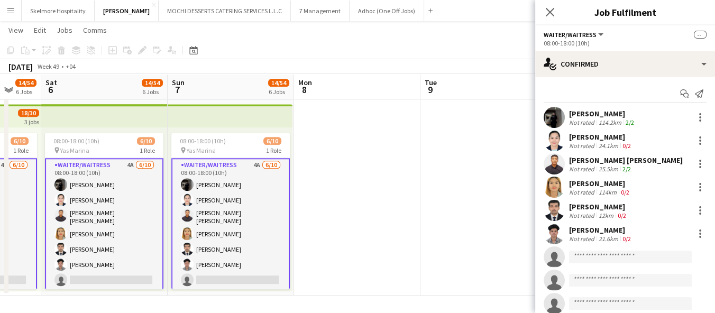
click at [229, 140] on div "08:00-18:00 (10h) 6/10" at bounding box center [230, 141] width 119 height 8
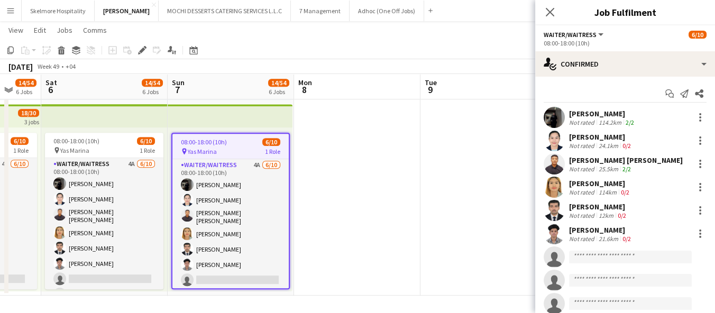
click at [133, 45] on div "Add job Add linked Job Edit Edit linked Job Applicants" at bounding box center [137, 50] width 81 height 13
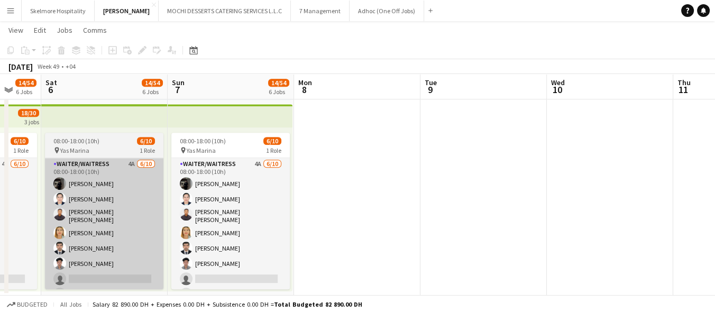
click at [141, 172] on app-card-role "Waiter/Waitress 4A [DATE] 08:00-18:00 (10h) [PERSON_NAME] [PERSON_NAME] [PERSON…" at bounding box center [104, 246] width 119 height 177
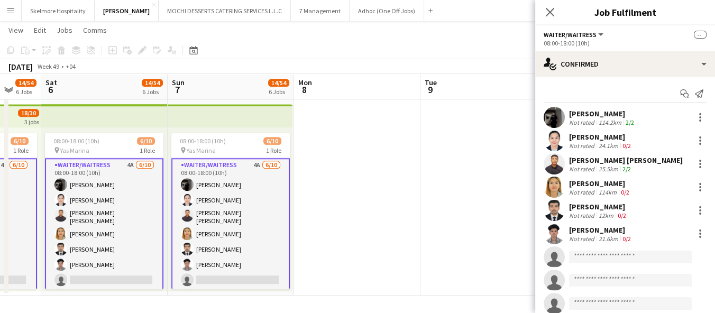
click at [115, 147] on div "pin Yas Marina 1 Role" at bounding box center [104, 150] width 119 height 8
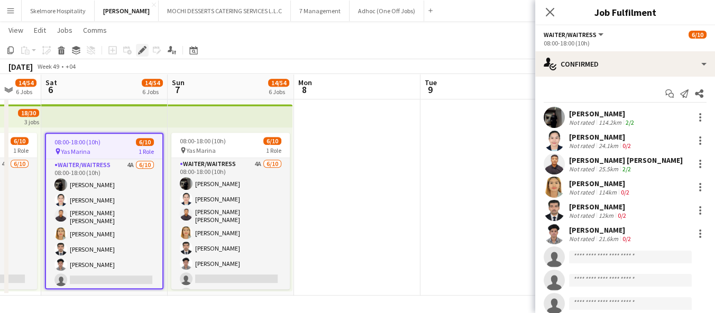
click at [139, 53] on icon at bounding box center [139, 53] width 3 height 3
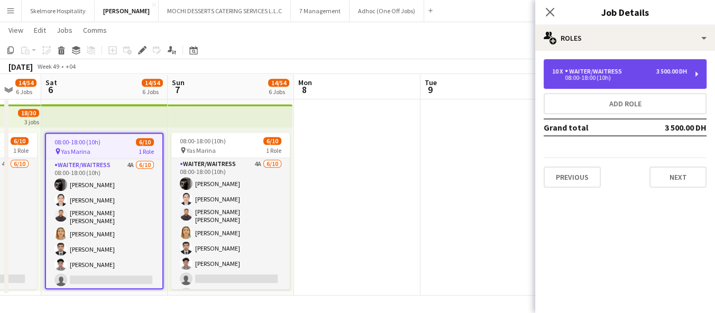
click at [580, 80] on div "08:00-18:00 (10h)" at bounding box center [619, 77] width 135 height 5
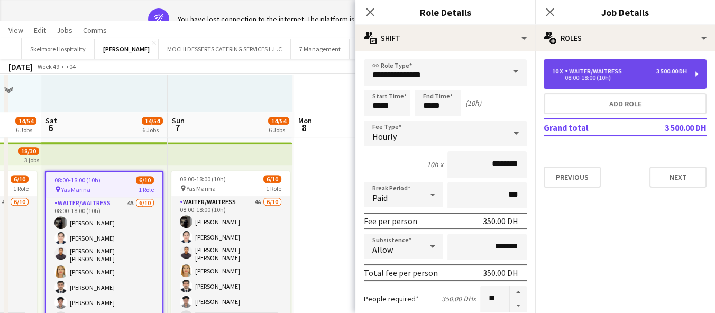
scroll to position [0, 0]
